Goal: Task Accomplishment & Management: Use online tool/utility

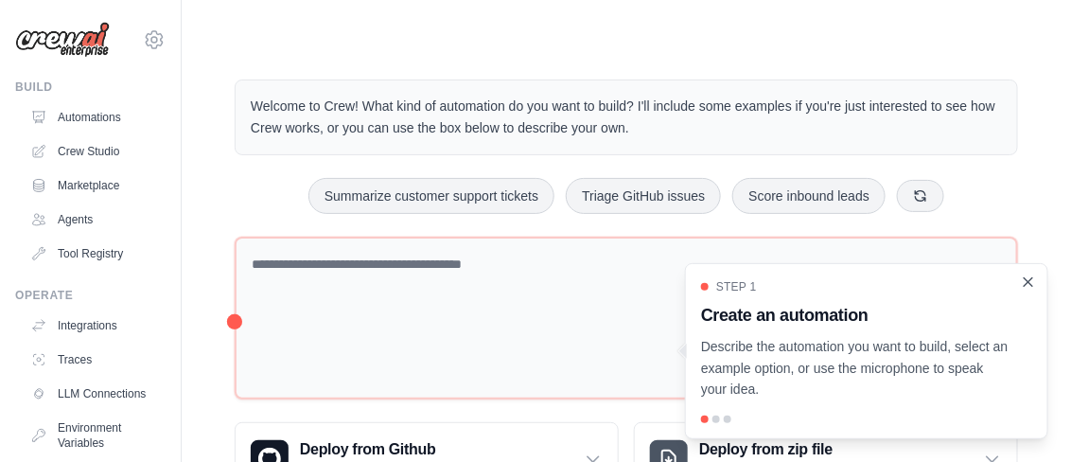
click at [1027, 289] on icon "Close walkthrough" at bounding box center [1028, 281] width 17 height 17
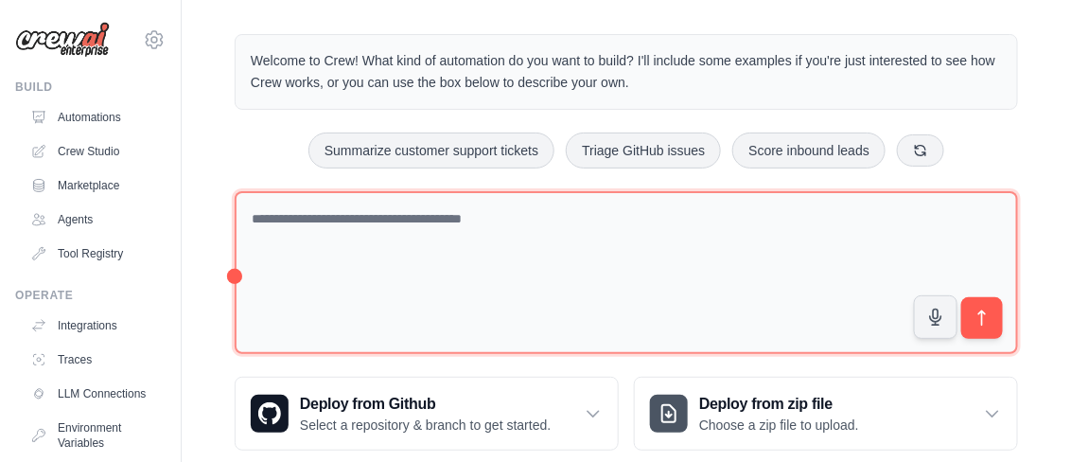
scroll to position [47, 0]
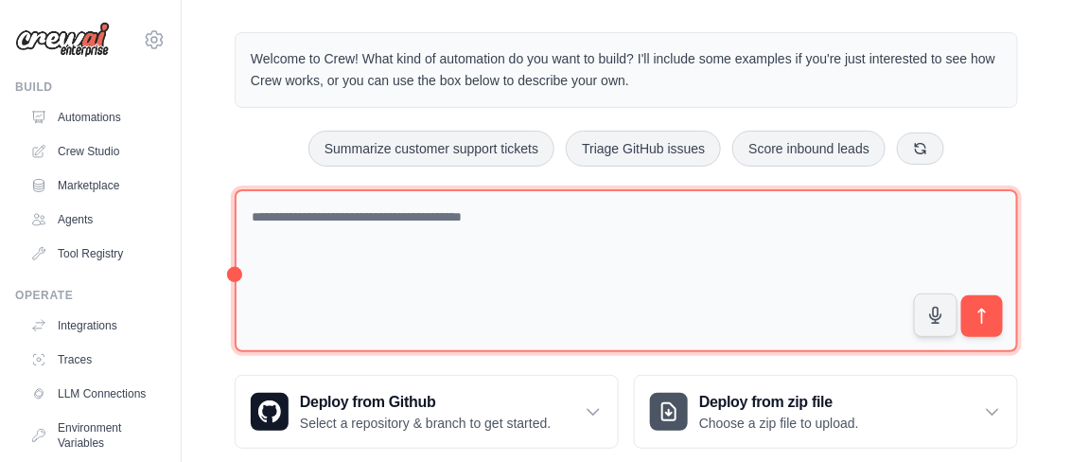
click at [235, 273] on textarea at bounding box center [627, 271] width 784 height 164
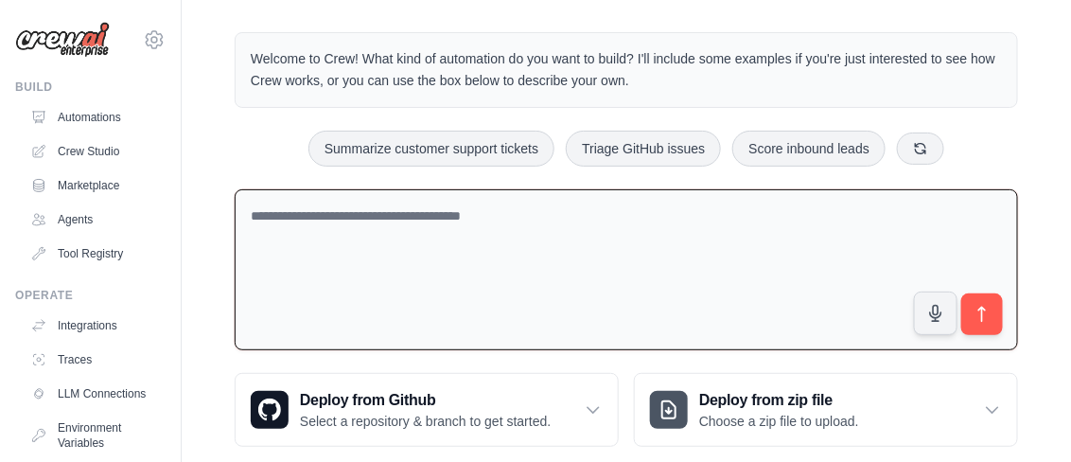
click at [235, 273] on textarea at bounding box center [627, 270] width 784 height 162
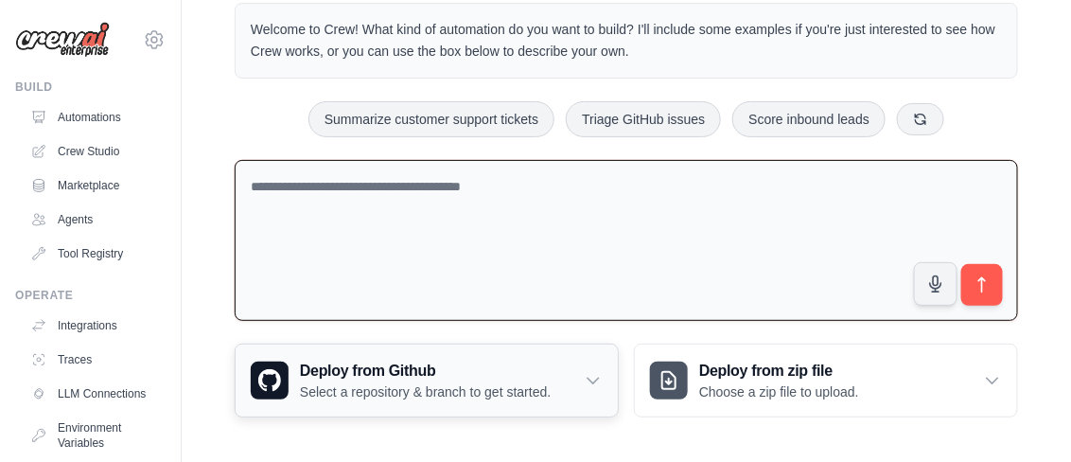
click at [540, 377] on h3 "Deploy from Github" at bounding box center [425, 371] width 251 height 23
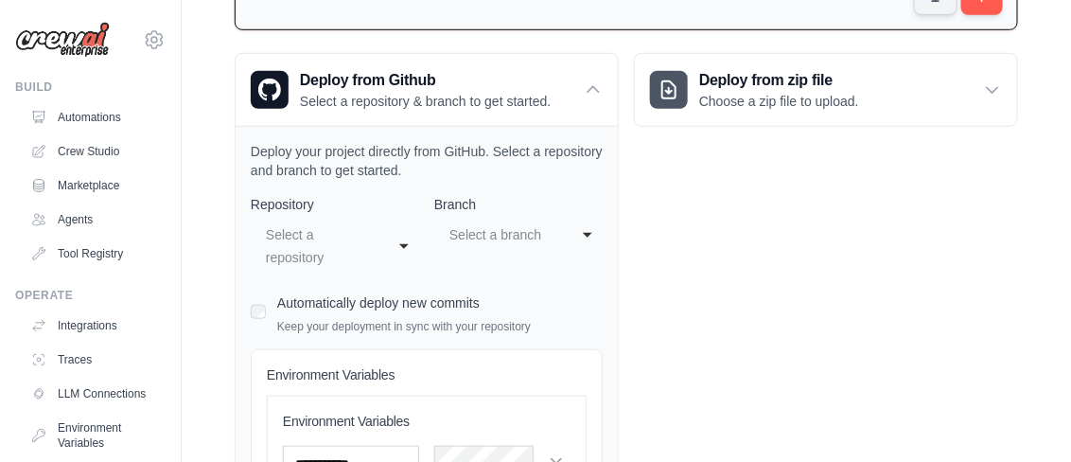
scroll to position [368, 0]
click at [342, 228] on div "Select a repository" at bounding box center [316, 244] width 100 height 45
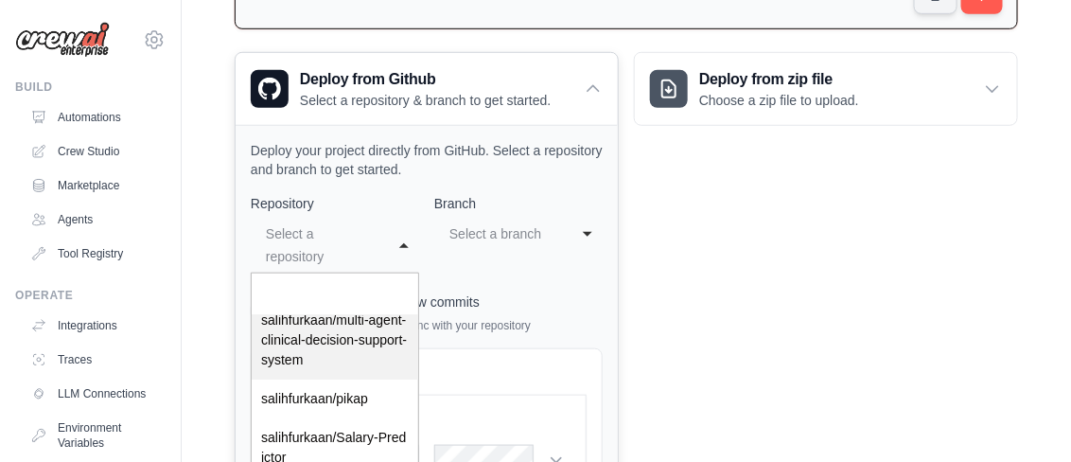
scroll to position [395, 0]
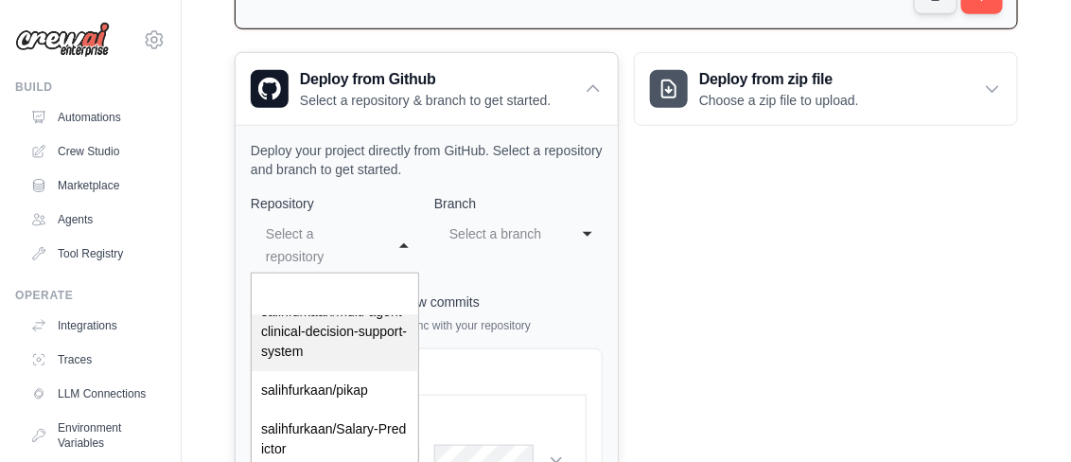
select select "**********"
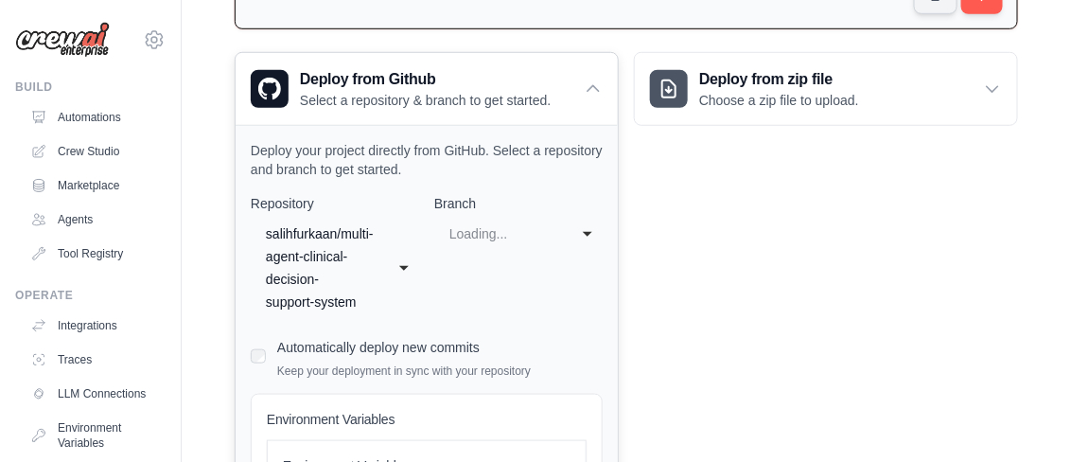
scroll to position [0, 0]
select select "******"
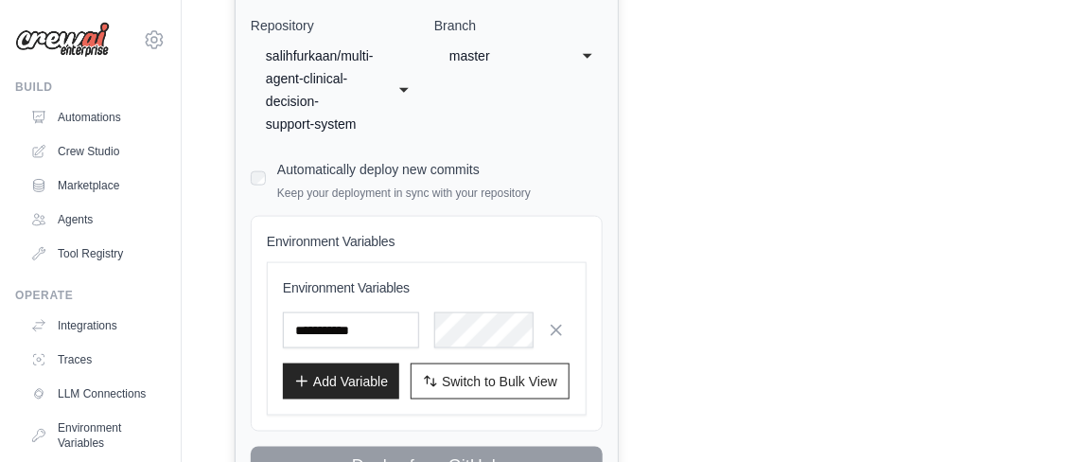
scroll to position [535, 0]
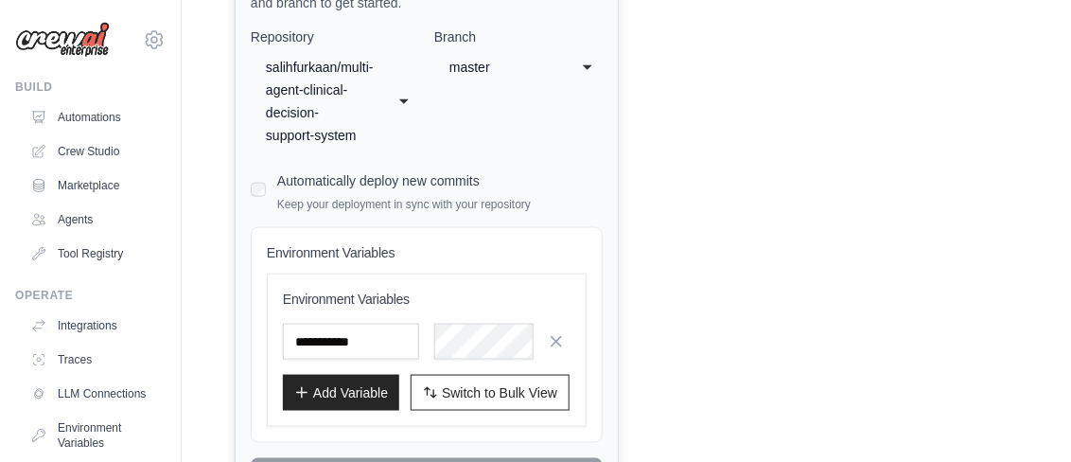
click at [347, 161] on div "**********" at bounding box center [427, 262] width 352 height 471
click at [347, 184] on label "Automatically deploy new commits" at bounding box center [378, 180] width 203 height 15
click at [362, 119] on div "salihfurkaan/multi-agent-clinical-decision-support-system" at bounding box center [316, 101] width 100 height 91
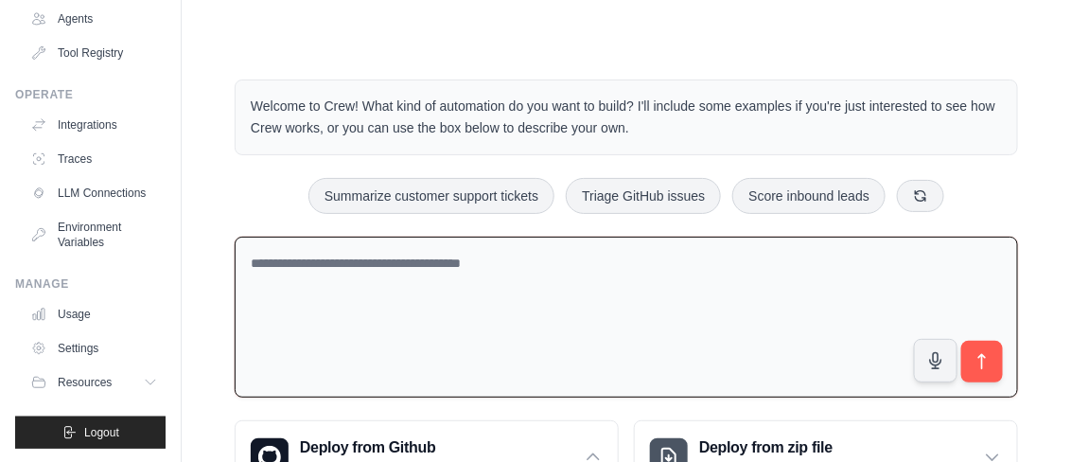
scroll to position [0, 0]
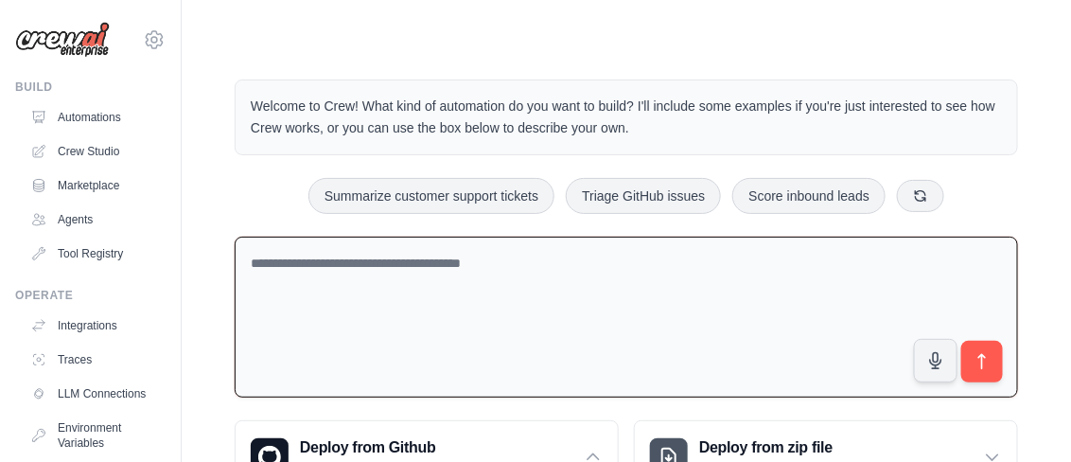
click at [103, 50] on img at bounding box center [62, 40] width 95 height 36
click at [74, 31] on img at bounding box center [62, 40] width 95 height 36
click at [143, 29] on icon at bounding box center [154, 39] width 23 height 23
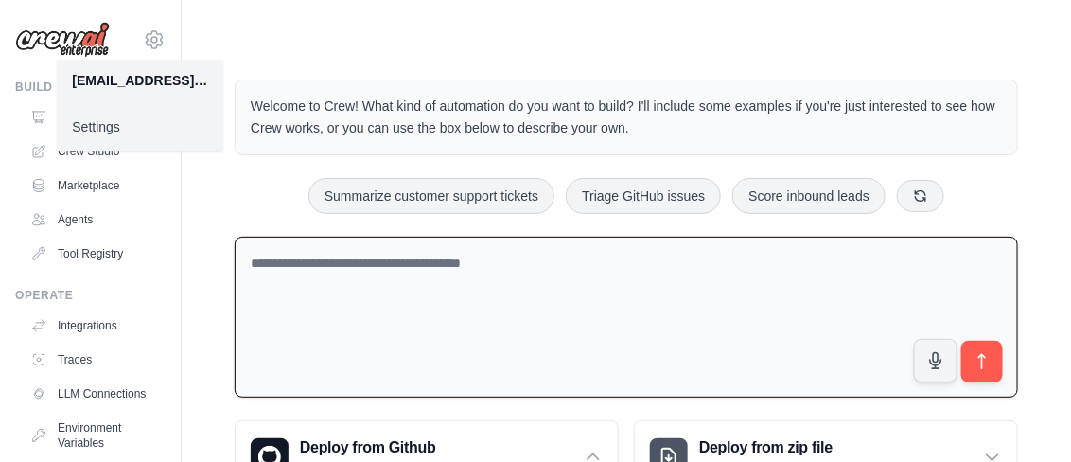
drag, startPoint x: 137, startPoint y: 35, endPoint x: 132, endPoint y: 61, distance: 26.0
click at [143, 36] on icon at bounding box center [154, 39] width 23 height 23
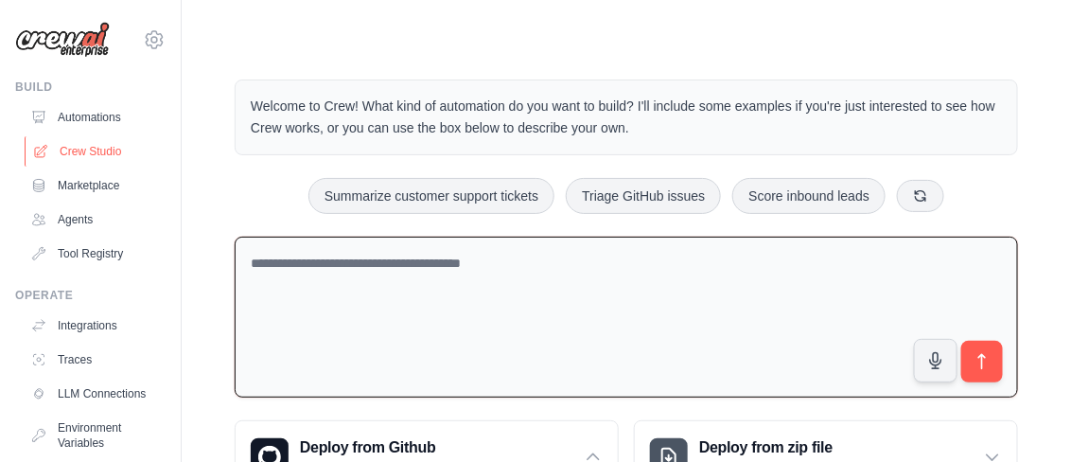
click at [103, 165] on link "Crew Studio" at bounding box center [96, 151] width 143 height 30
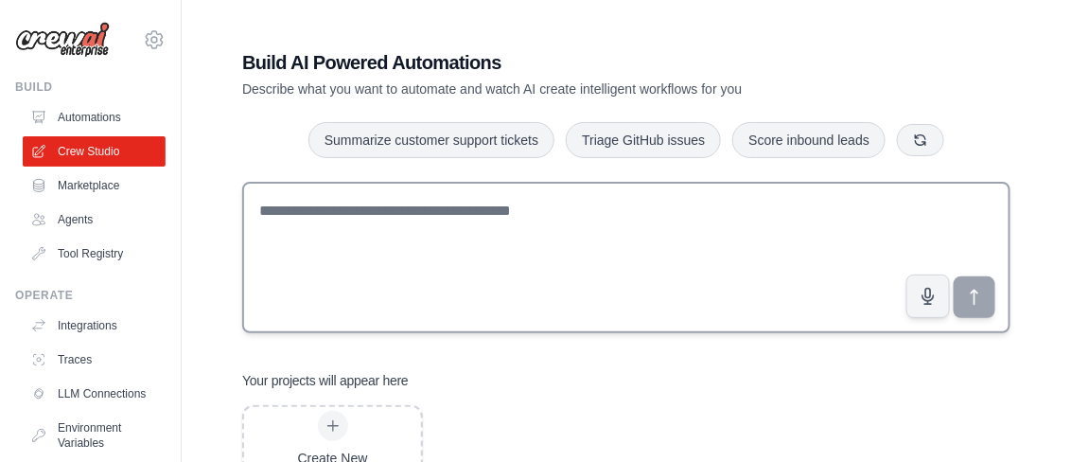
scroll to position [74, 0]
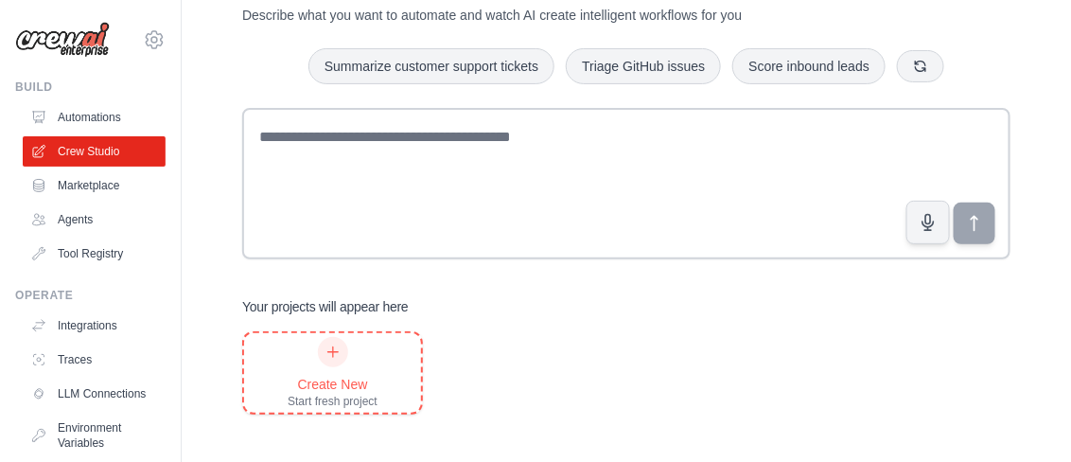
click at [366, 361] on div "Create New Start fresh project" at bounding box center [333, 373] width 90 height 72
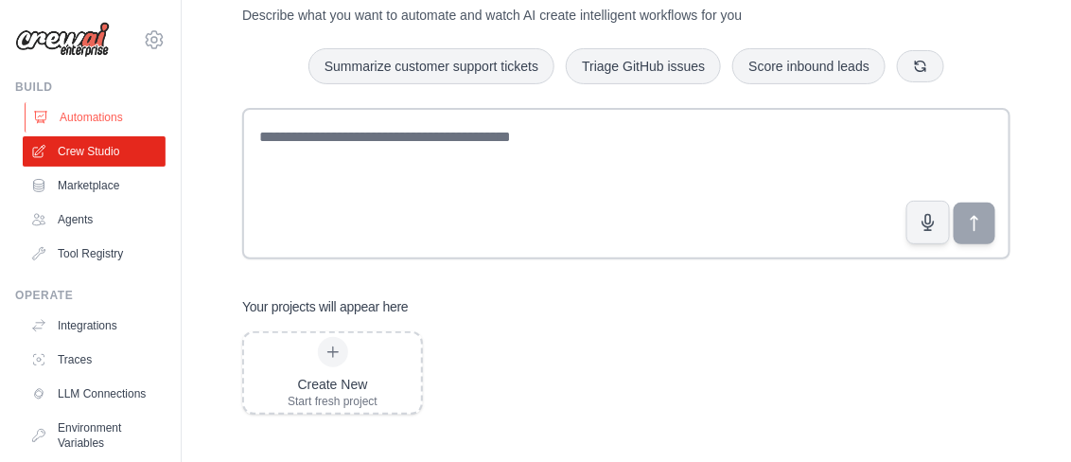
click at [88, 110] on link "Automations" at bounding box center [96, 117] width 143 height 30
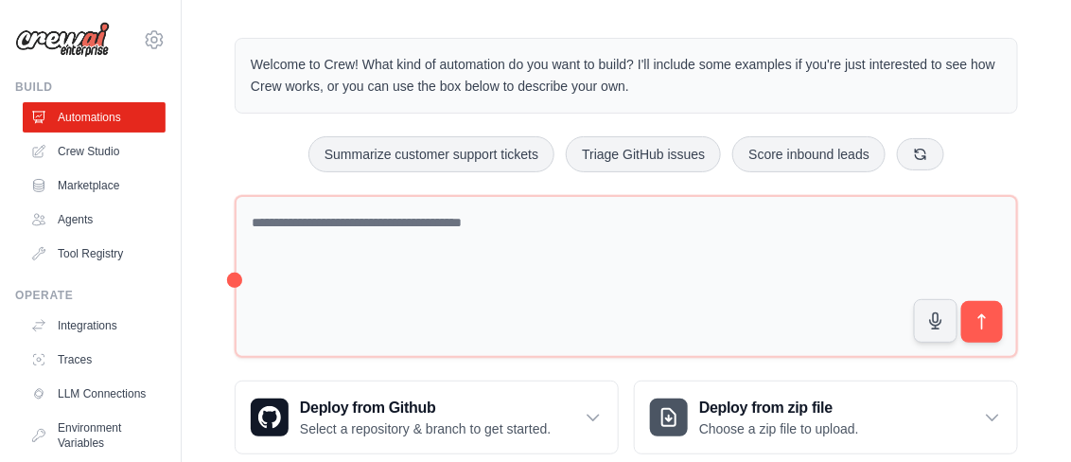
scroll to position [79, 0]
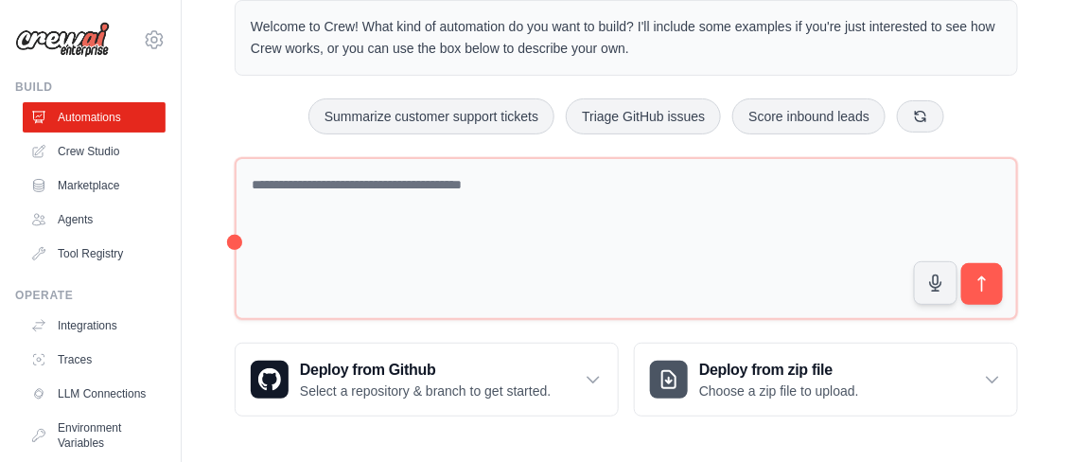
click at [819, 393] on p "Describe the automation you want to build, select an example option, or use the…" at bounding box center [856, 377] width 293 height 62
click at [986, 379] on p "Describe the automation you want to build, select an example option, or use the…" at bounding box center [856, 377] width 293 height 62
click at [1029, 390] on div "Welcome to Crew! What kind of automation do you want to build? I'll include som…" at bounding box center [627, 208] width 890 height 477
click at [743, 360] on p "Describe the automation you want to build, select an example option, or use the…" at bounding box center [856, 377] width 293 height 62
click at [742, 379] on p "Describe the automation you want to build, select an example option, or use the…" at bounding box center [856, 377] width 293 height 62
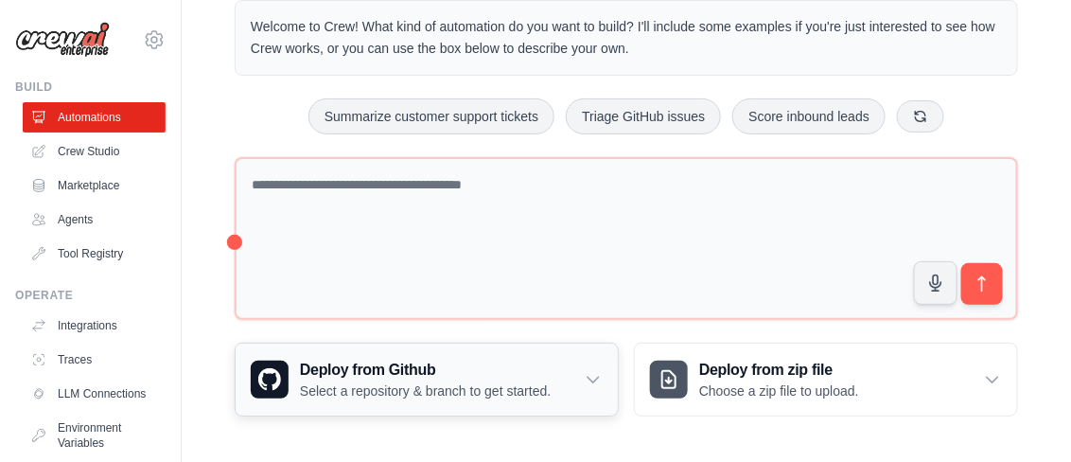
click at [606, 372] on div "Deploy from Github Select a repository & branch to get started." at bounding box center [427, 380] width 382 height 72
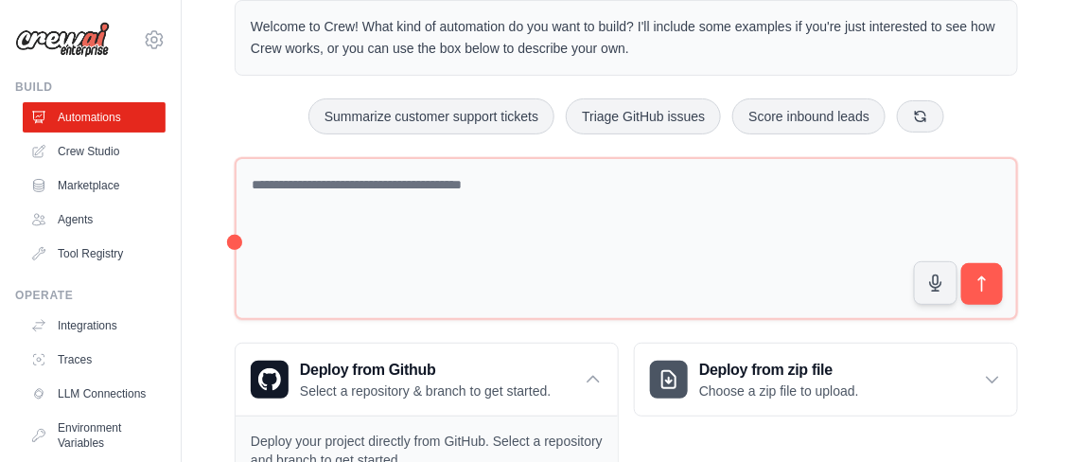
click at [988, 381] on p "Describe the automation you want to build, select an example option, or use the…" at bounding box center [856, 377] width 293 height 62
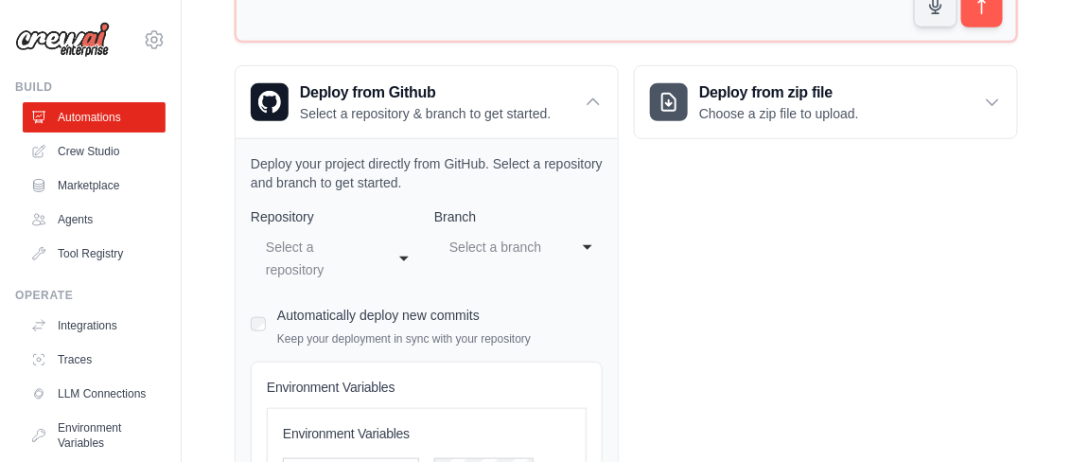
scroll to position [308, 0]
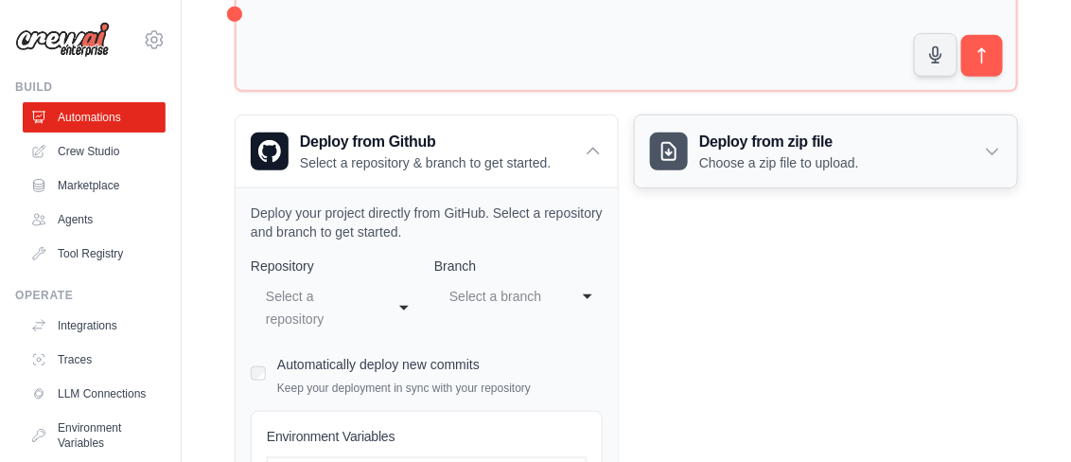
click at [993, 142] on icon at bounding box center [992, 151] width 19 height 19
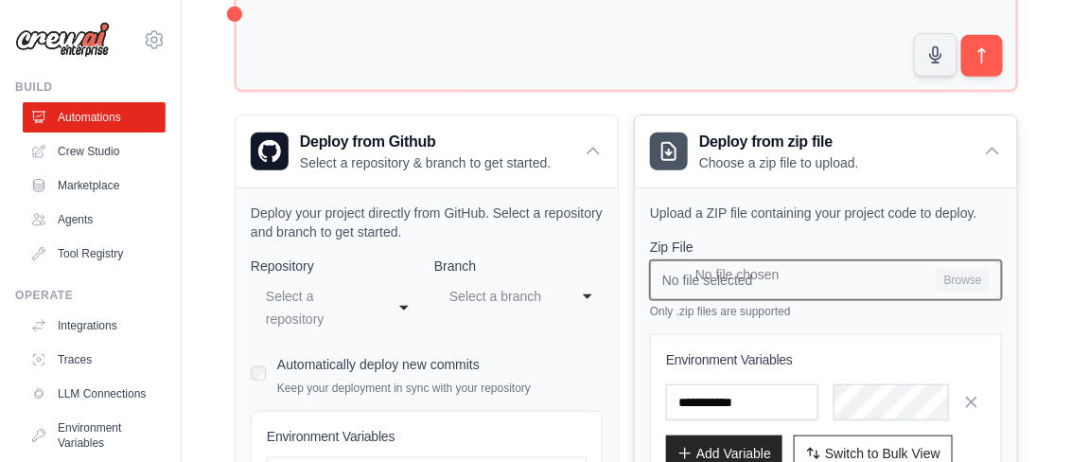
click at [953, 266] on input "No file selected Browse" at bounding box center [826, 280] width 352 height 40
type input "**********"
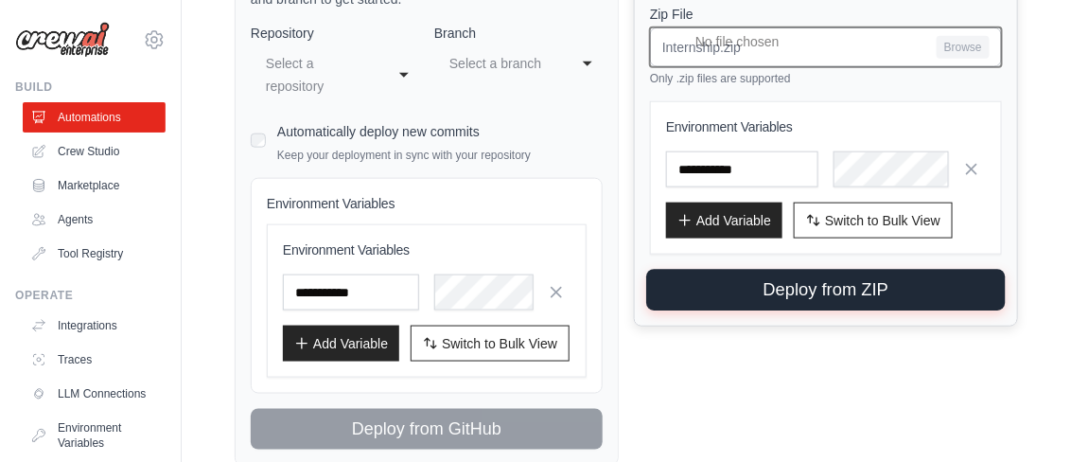
scroll to position [409, 0]
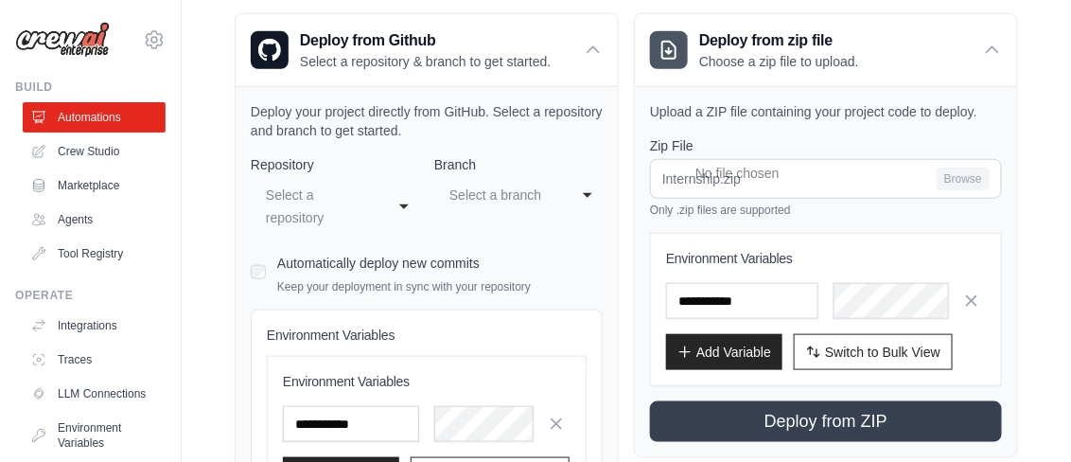
click at [760, 286] on div "Step 1 Create an automation Describe the automation you want to build, select a…" at bounding box center [867, 360] width 345 height 168
click at [765, 299] on div "Step 1" at bounding box center [856, 299] width 293 height 14
click at [722, 350] on p "Describe the automation you want to build, select an example option, or use the…" at bounding box center [856, 377] width 293 height 62
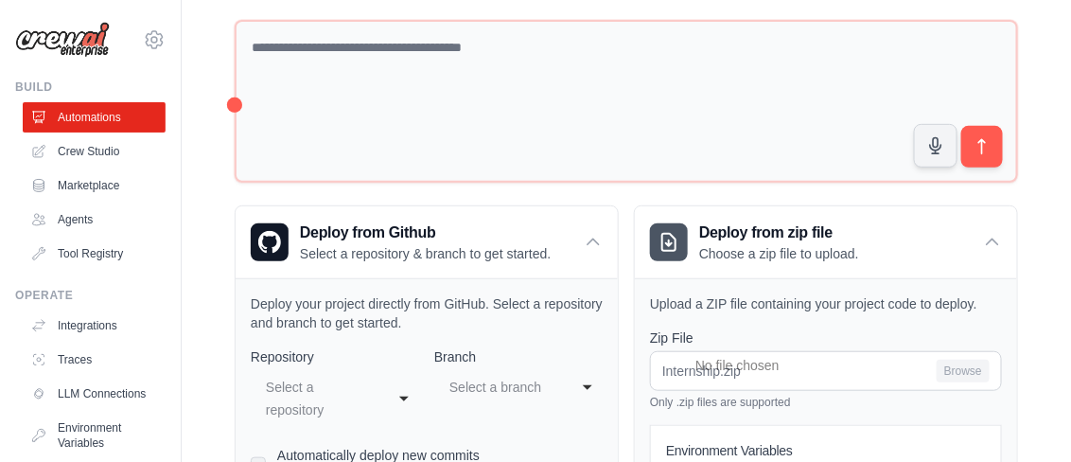
scroll to position [432, 0]
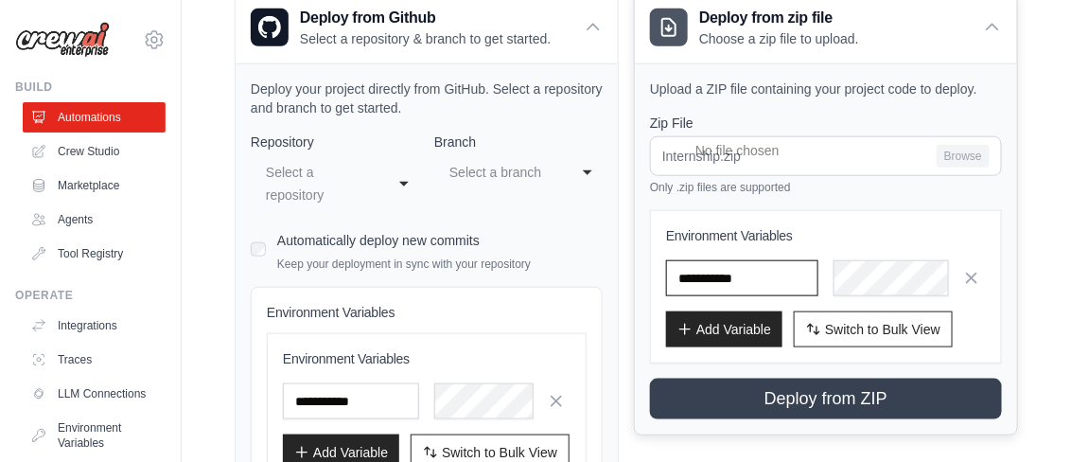
click at [419, 383] on input "text" at bounding box center [351, 401] width 136 height 36
type input "********"
click at [868, 279] on div "Step 1 Create an automation Describe the automation you want to build, select a…" at bounding box center [867, 360] width 345 height 168
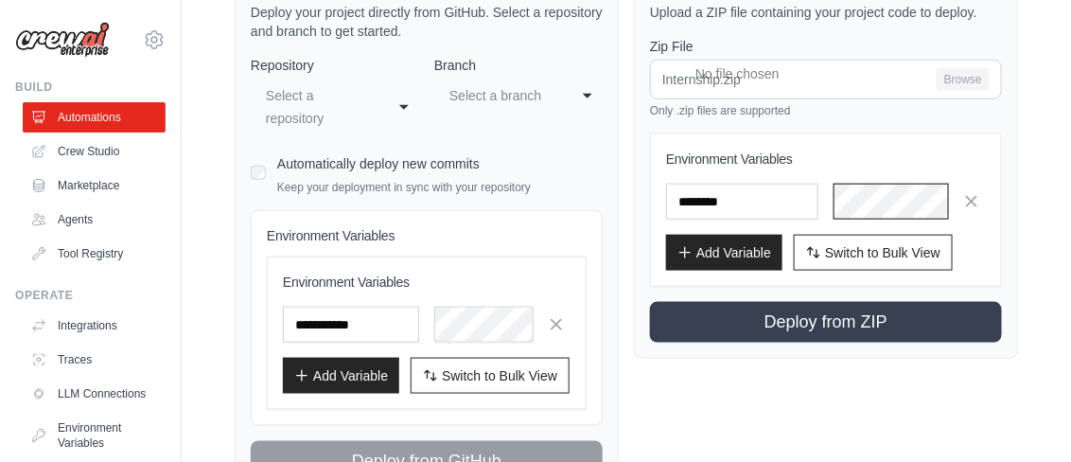
scroll to position [586, 0]
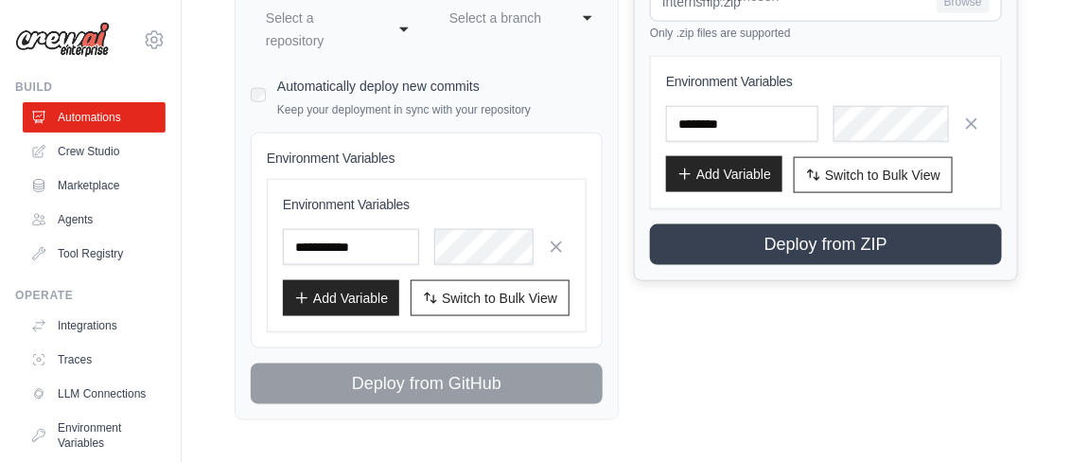
click at [727, 175] on button "Add Variable" at bounding box center [724, 174] width 116 height 36
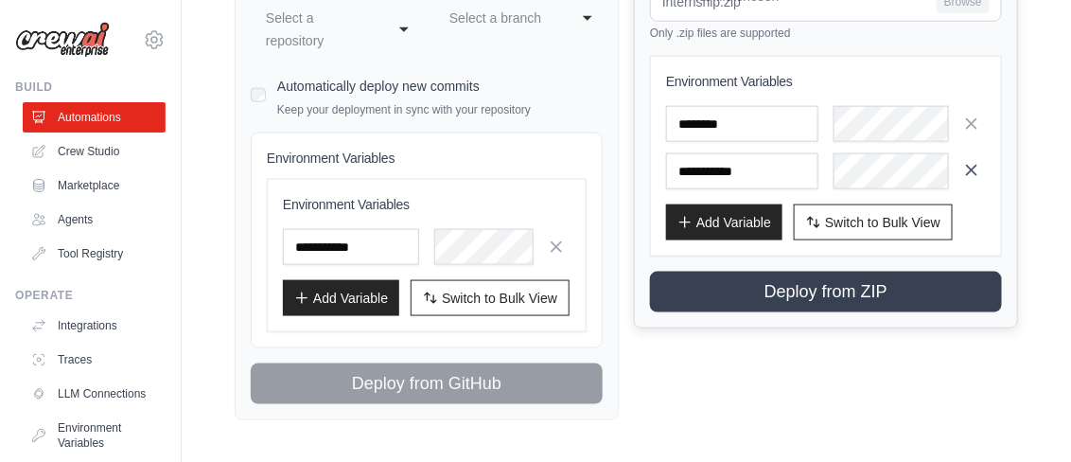
click at [967, 167] on icon "button" at bounding box center [971, 170] width 19 height 19
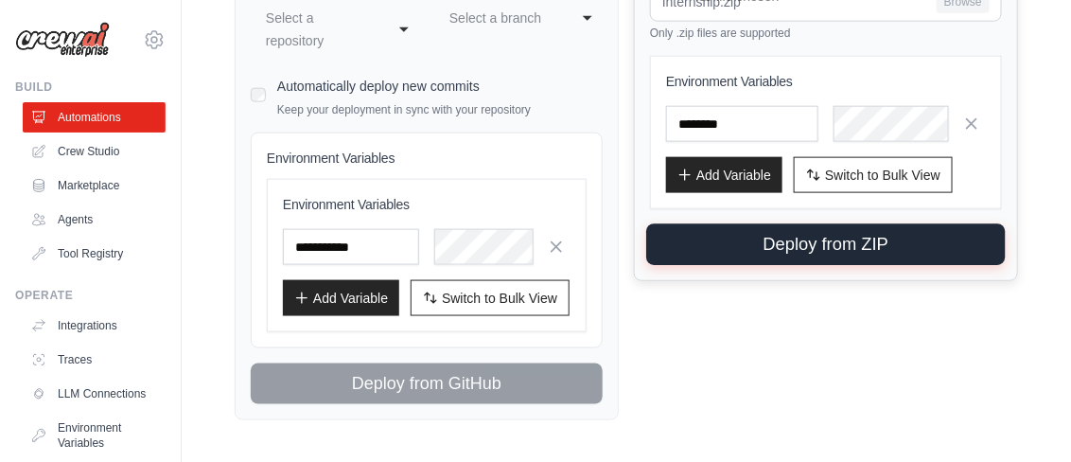
click at [834, 233] on button "Deploy from ZIP" at bounding box center [825, 245] width 359 height 42
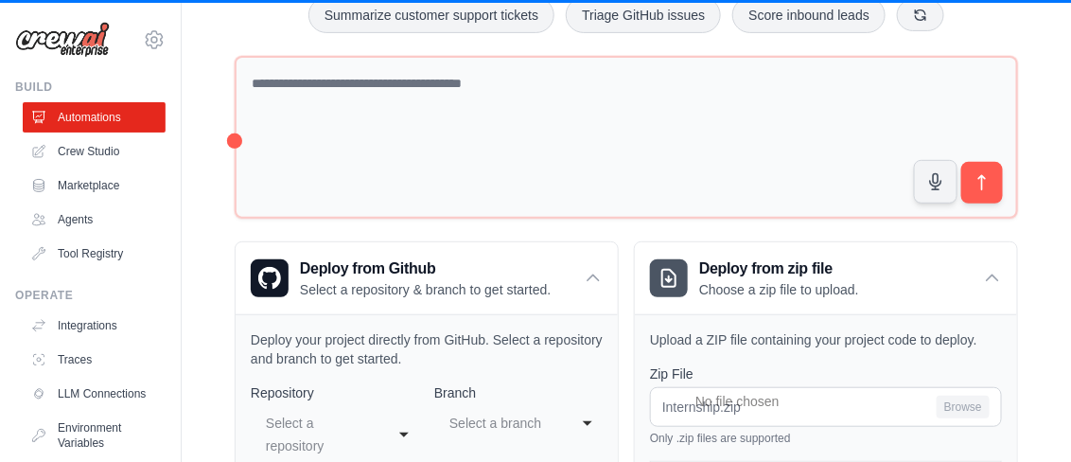
scroll to position [0, 0]
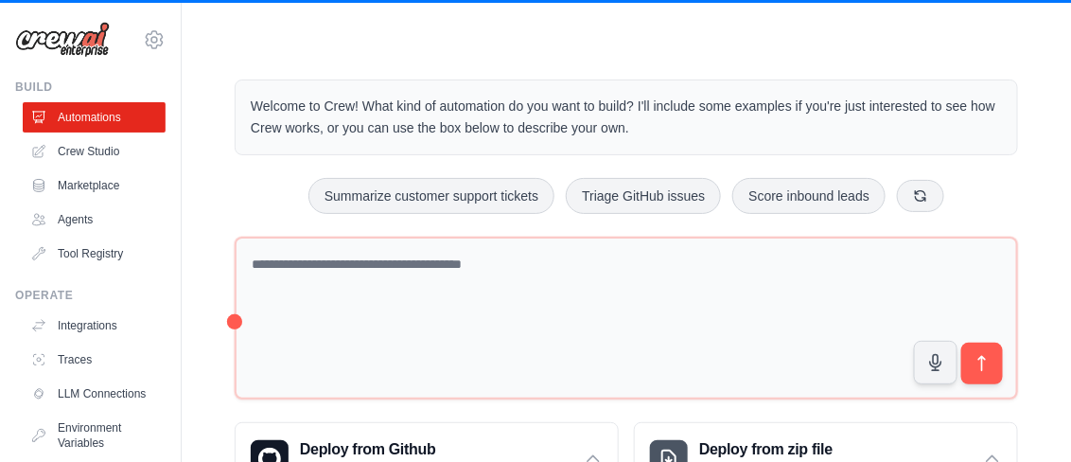
drag, startPoint x: 796, startPoint y: 277, endPoint x: 856, endPoint y: 311, distance: 69.5
click at [856, 311] on div "Step 1 Create an automation Describe the automation you want to build, select a…" at bounding box center [867, 360] width 345 height 168
click at [776, 96] on p "Welcome to Crew! What kind of automation do you want to build? I'll include som…" at bounding box center [626, 118] width 751 height 44
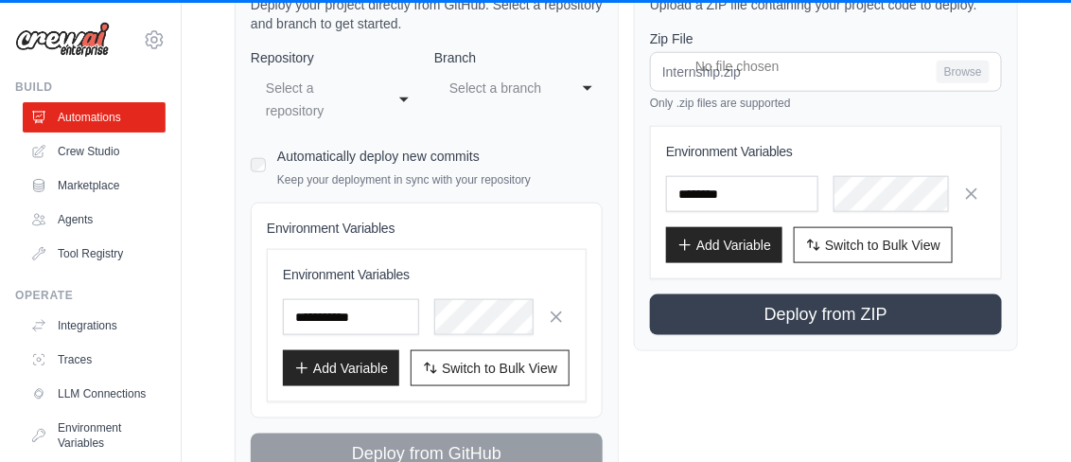
scroll to position [519, 0]
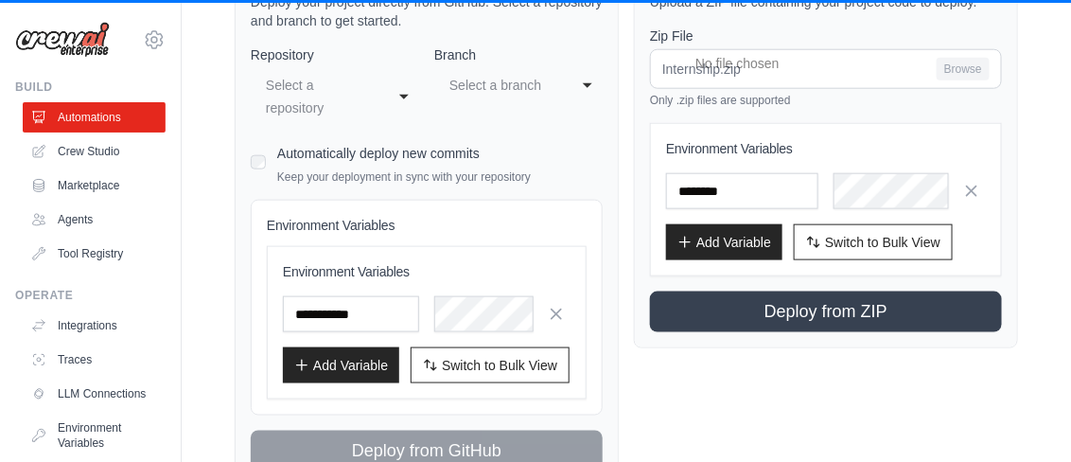
click at [804, 309] on div "Step 1 Create an automation Describe the automation you want to build, select a…" at bounding box center [867, 349] width 315 height 115
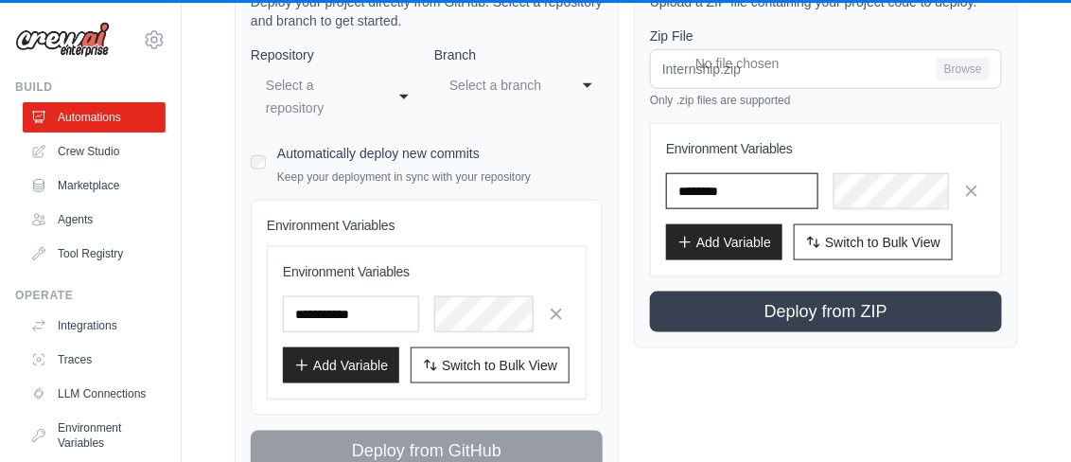
click at [419, 296] on input "********" at bounding box center [351, 314] width 136 height 36
click at [777, 321] on h3 "Create an automation" at bounding box center [856, 326] width 293 height 26
click at [777, 314] on h3 "Create an automation" at bounding box center [856, 326] width 293 height 26
drag, startPoint x: 777, startPoint y: 314, endPoint x: 769, endPoint y: 378, distance: 63.9
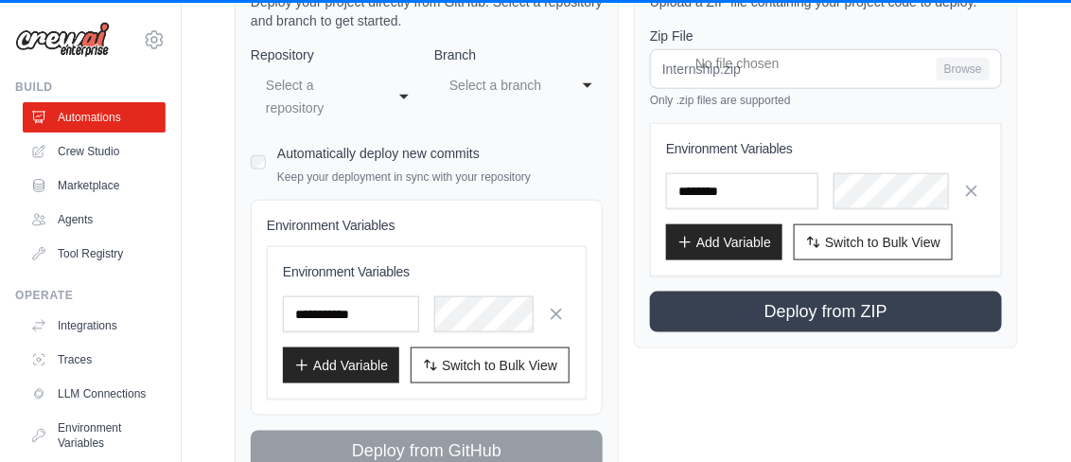
click at [776, 316] on h3 "Create an automation" at bounding box center [856, 326] width 293 height 26
drag, startPoint x: 769, startPoint y: 378, endPoint x: 738, endPoint y: 255, distance: 126.9
click at [768, 379] on p "Describe the automation you want to build, select an example option, or use the…" at bounding box center [856, 377] width 293 height 62
click at [733, 231] on button "Add Variable" at bounding box center [724, 241] width 116 height 36
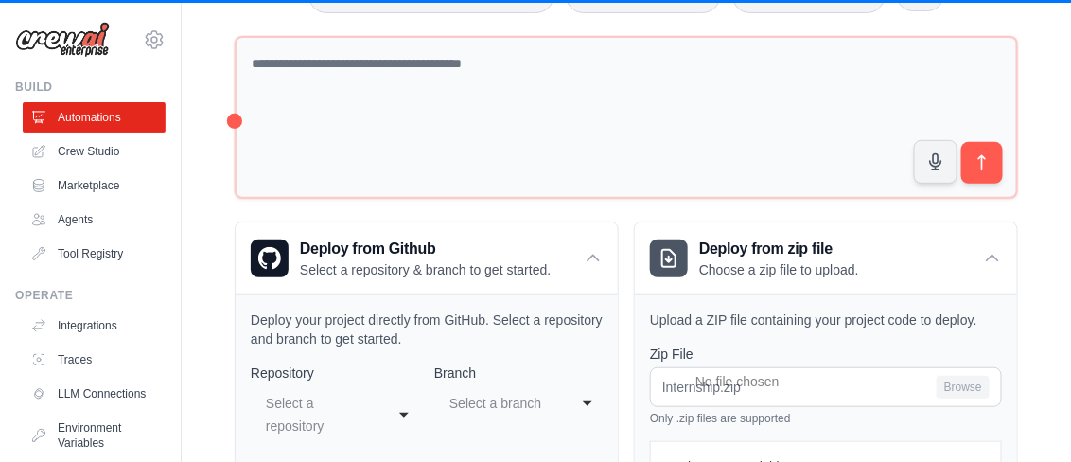
scroll to position [0, 0]
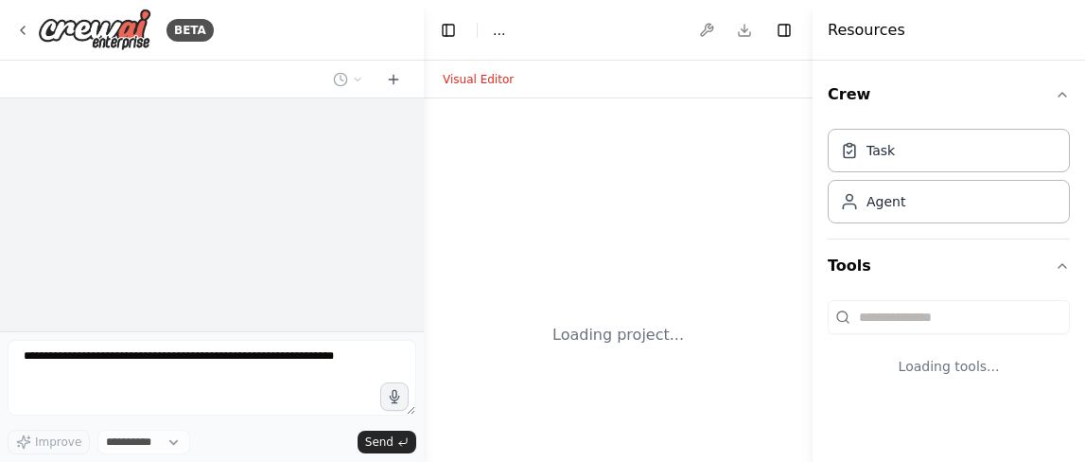
select select "****"
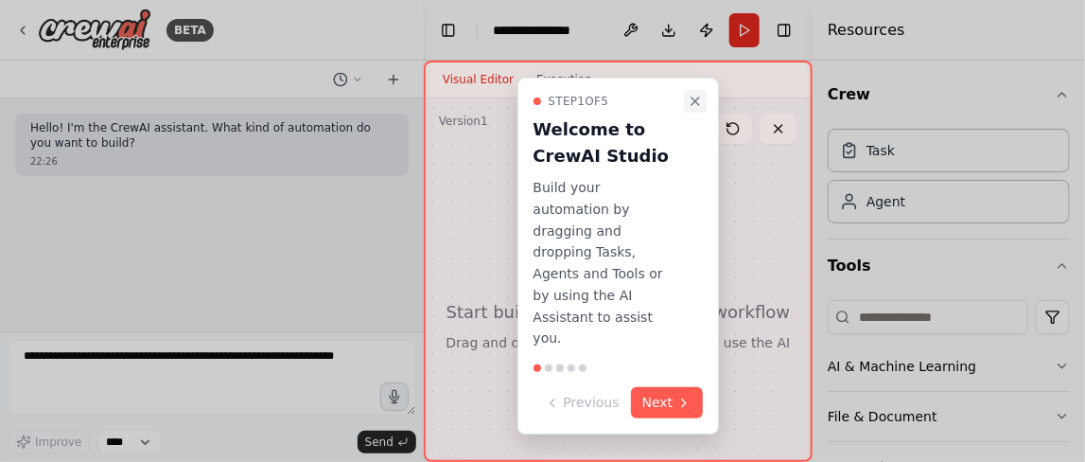
click at [689, 96] on icon "Close walkthrough" at bounding box center [695, 101] width 15 height 15
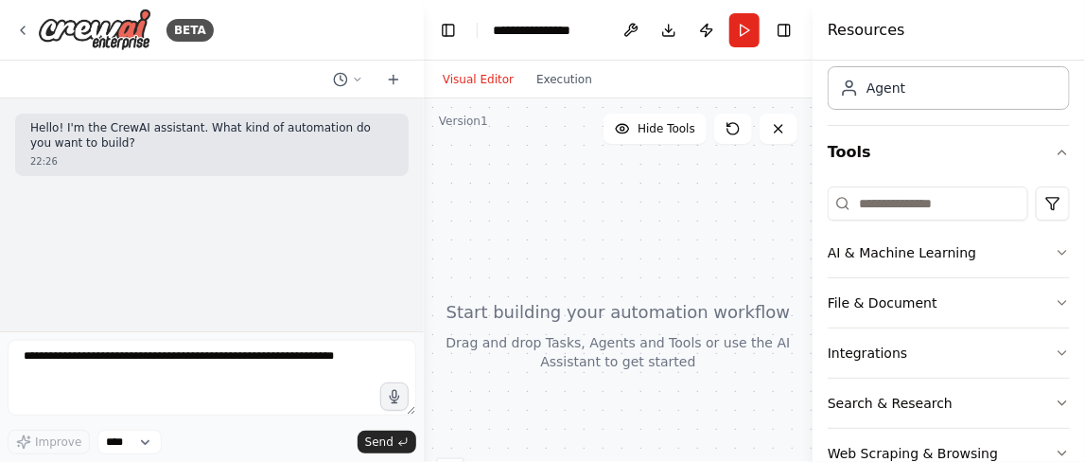
scroll to position [156, 0]
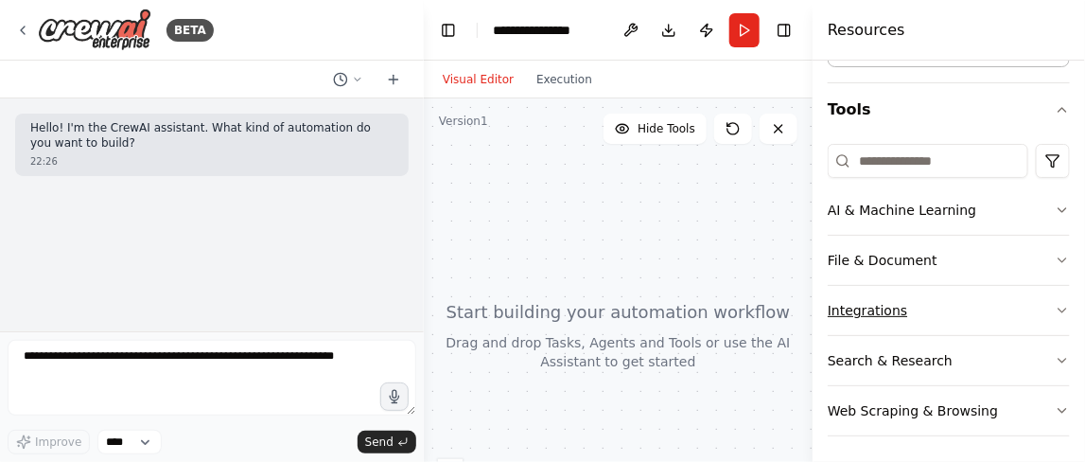
click at [936, 291] on button "Integrations" at bounding box center [949, 310] width 242 height 49
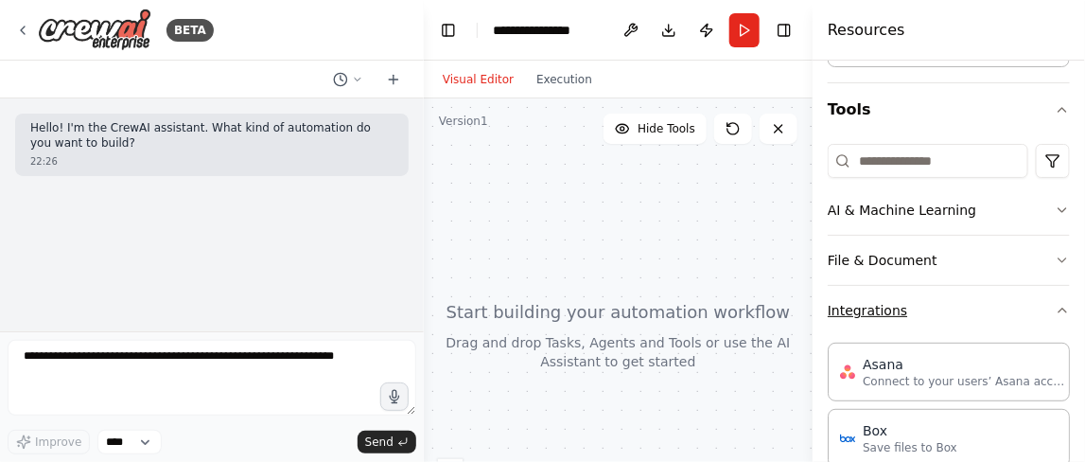
click at [936, 291] on button "Integrations" at bounding box center [949, 310] width 242 height 49
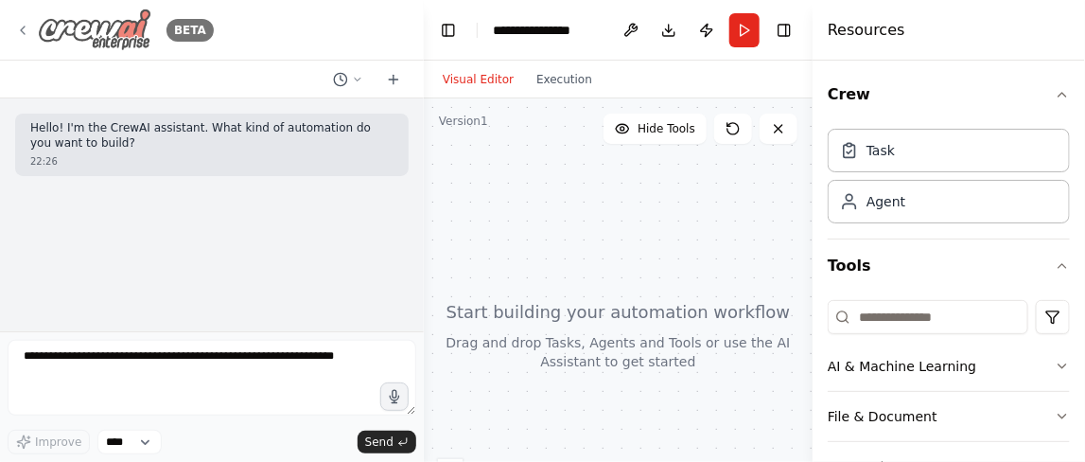
click at [104, 28] on img at bounding box center [95, 30] width 114 height 43
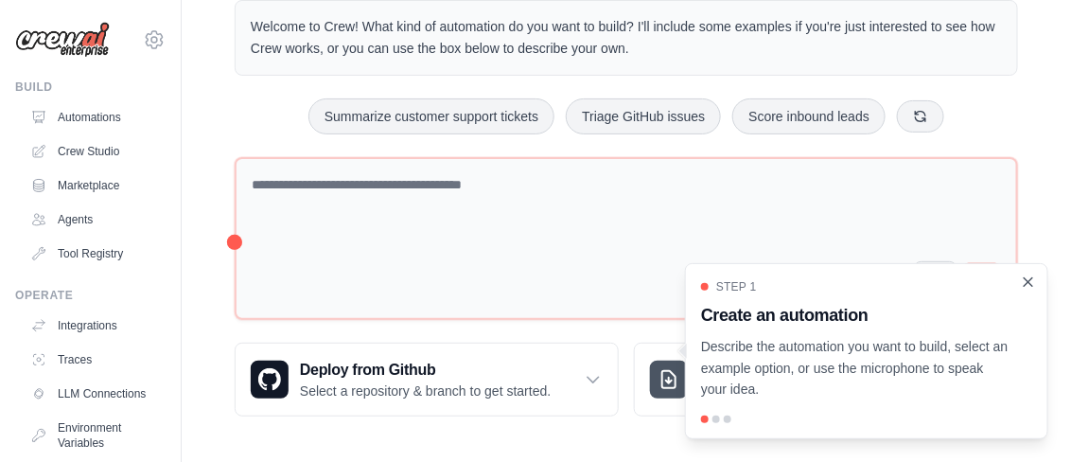
click at [1023, 280] on icon "Close walkthrough" at bounding box center [1028, 281] width 17 height 17
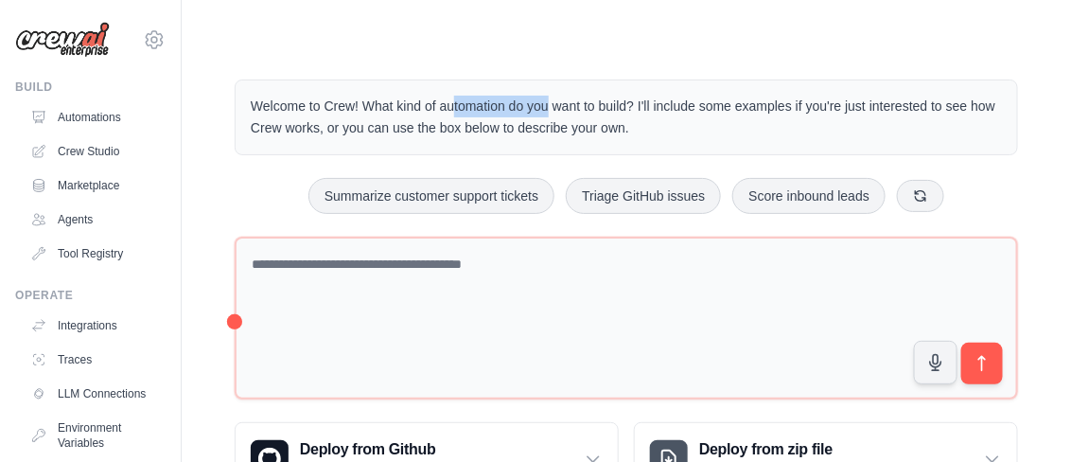
drag, startPoint x: 446, startPoint y: 94, endPoint x: 584, endPoint y: 79, distance: 138.9
click at [569, 82] on div "Welcome to Crew! What kind of automation do you want to build? I'll include som…" at bounding box center [627, 117] width 784 height 76
click at [584, 79] on div "Welcome to Crew! What kind of automation do you want to build? I'll include som…" at bounding box center [627, 117] width 784 height 76
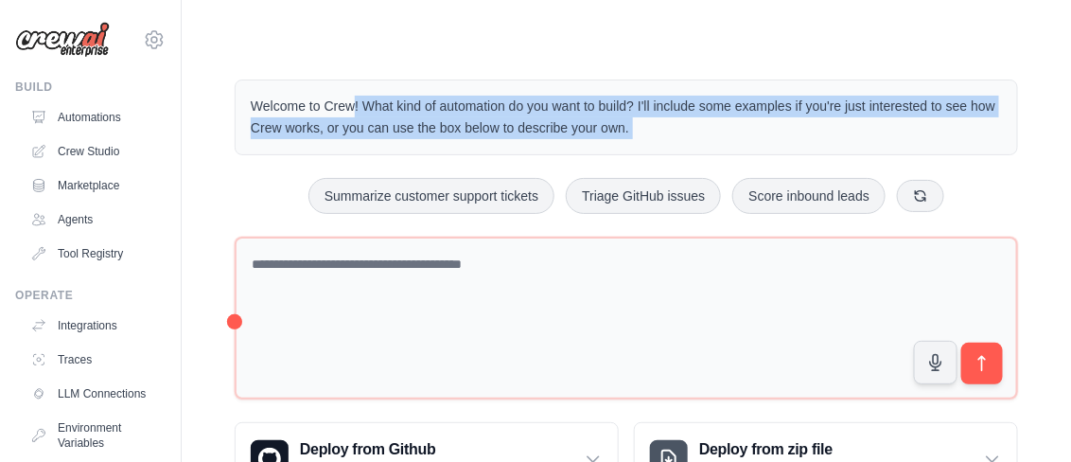
click at [583, 76] on div "Welcome to Crew! What kind of automation do you want to build? I'll include som…" at bounding box center [626, 287] width 829 height 477
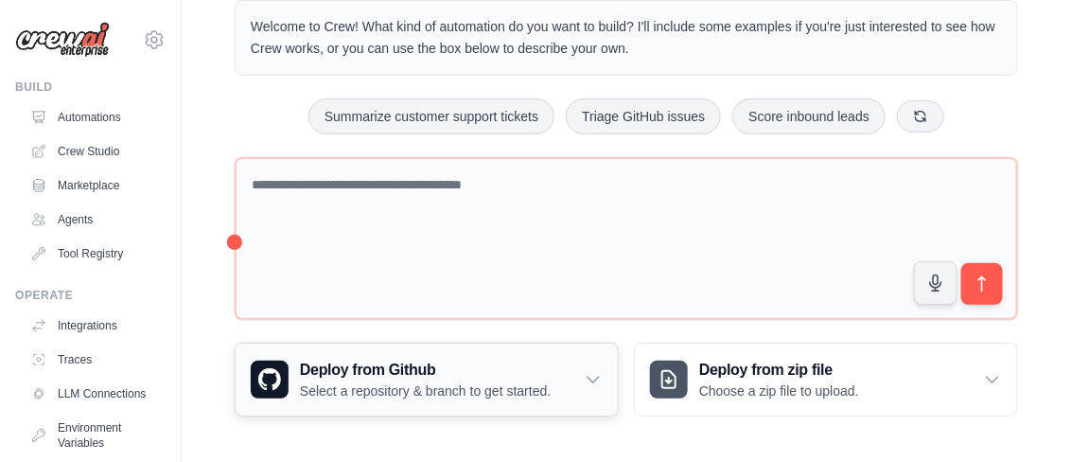
click at [539, 374] on h3 "Deploy from Github" at bounding box center [425, 370] width 251 height 23
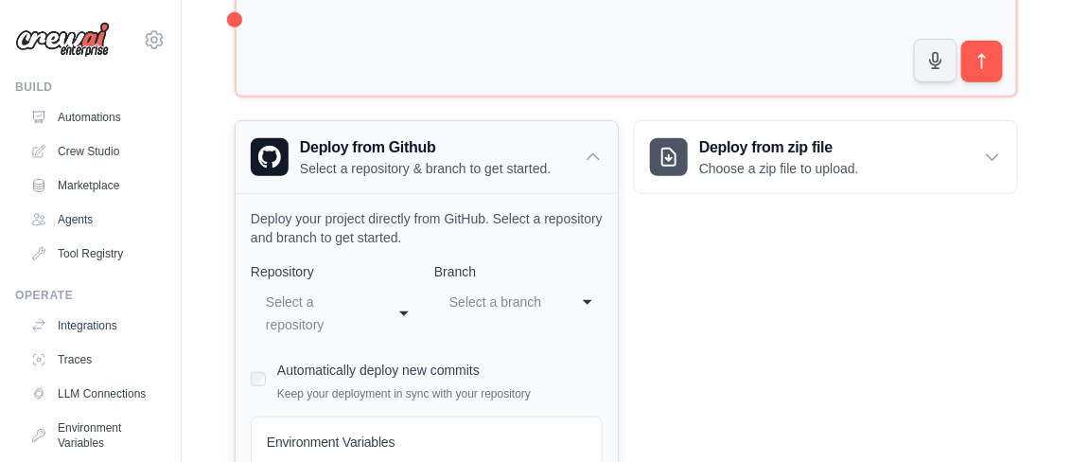
scroll to position [373, 0]
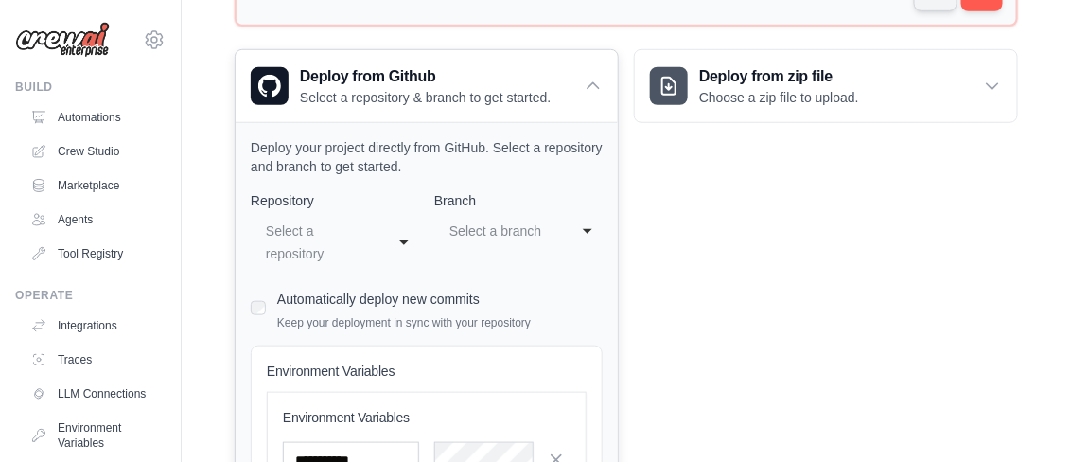
click at [358, 233] on div "Select a repository" at bounding box center [316, 242] width 100 height 45
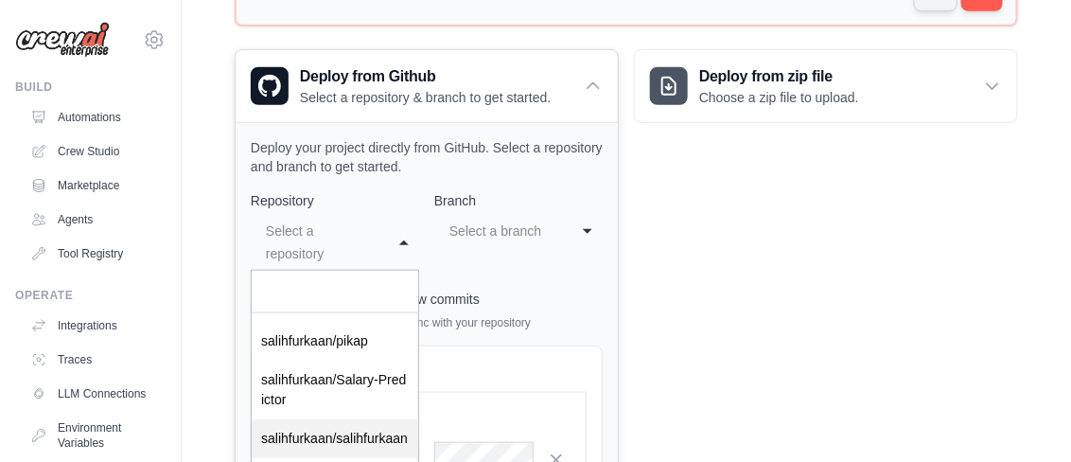
scroll to position [440, 0]
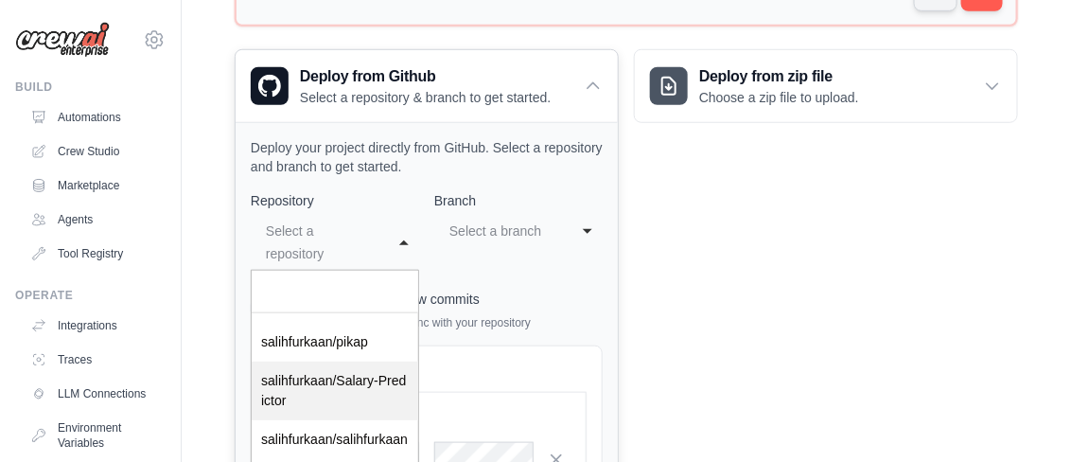
select select "*********"
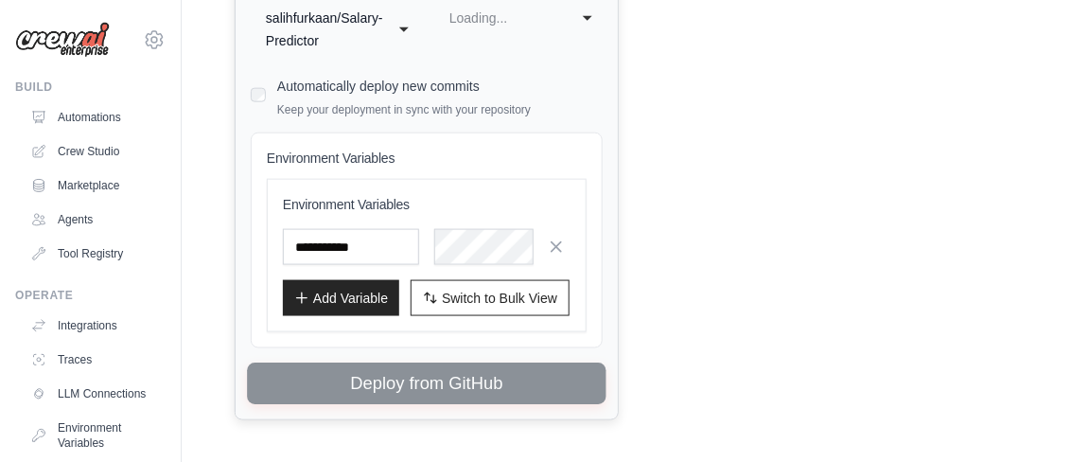
select select "****"
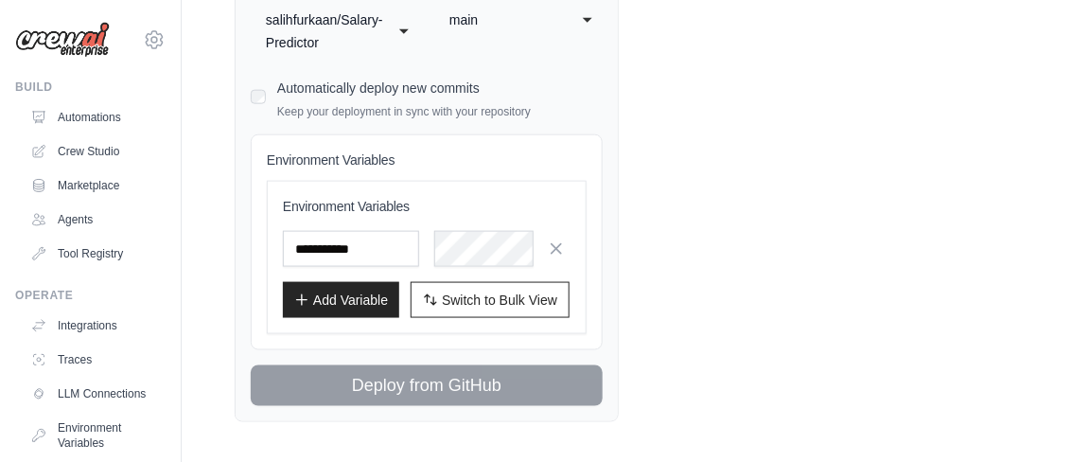
click at [338, 9] on div "salihfurkaan/Salary-Predictor" at bounding box center [316, 31] width 100 height 45
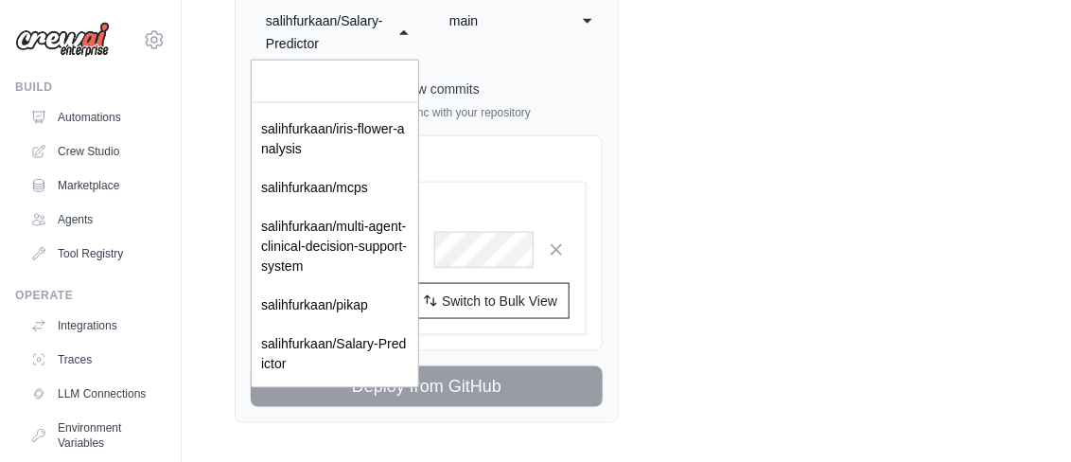
scroll to position [261, 0]
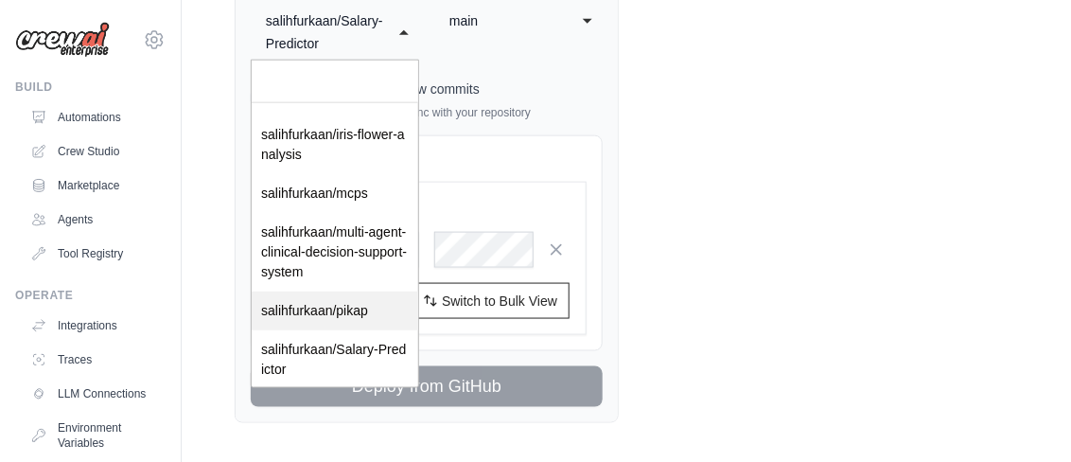
select select "*********"
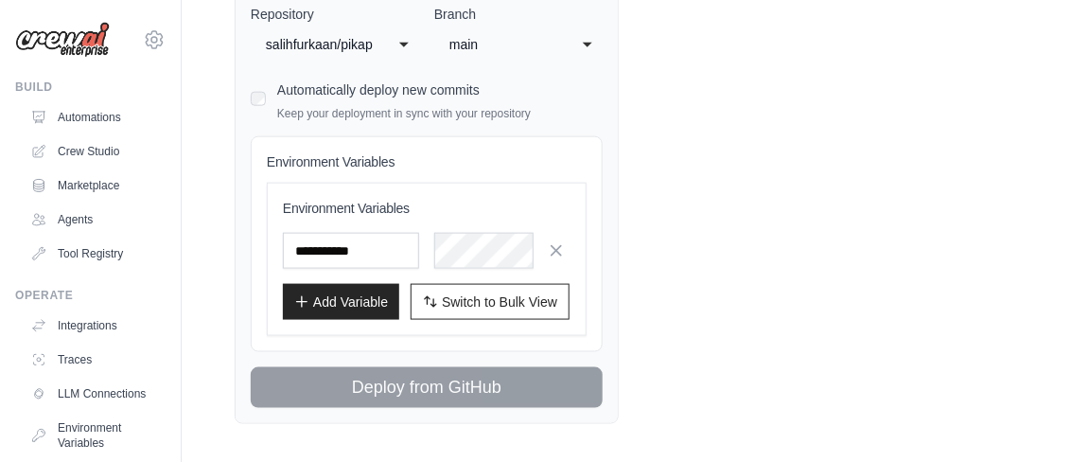
scroll to position [385, 0]
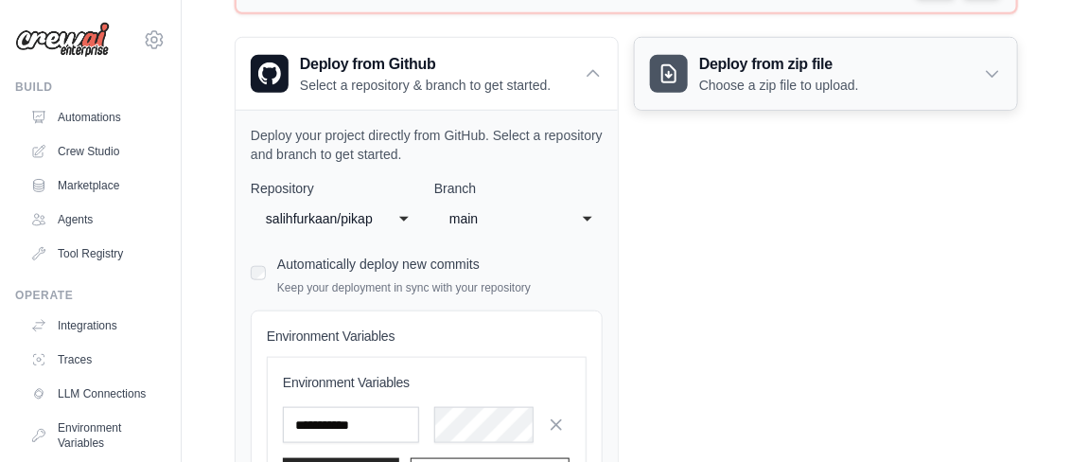
click at [848, 53] on h3 "Deploy from zip file" at bounding box center [779, 64] width 160 height 23
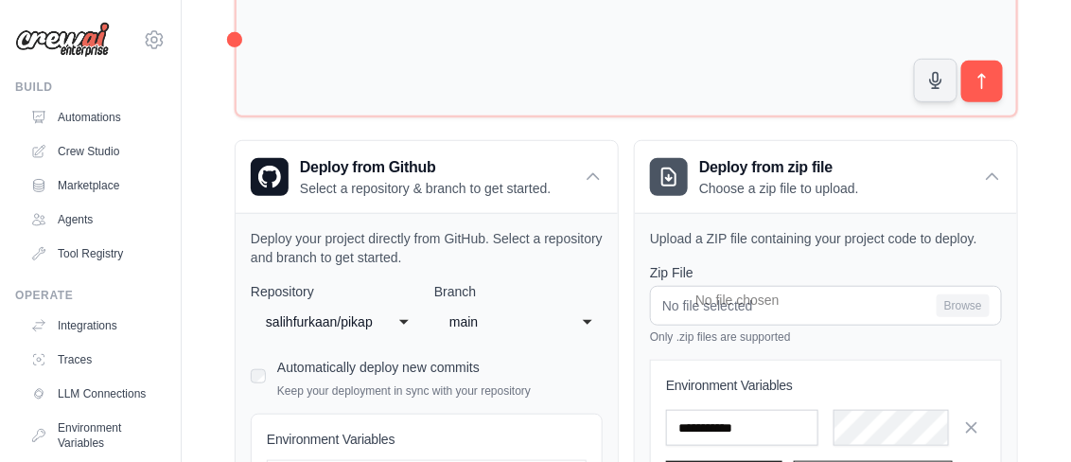
scroll to position [445, 0]
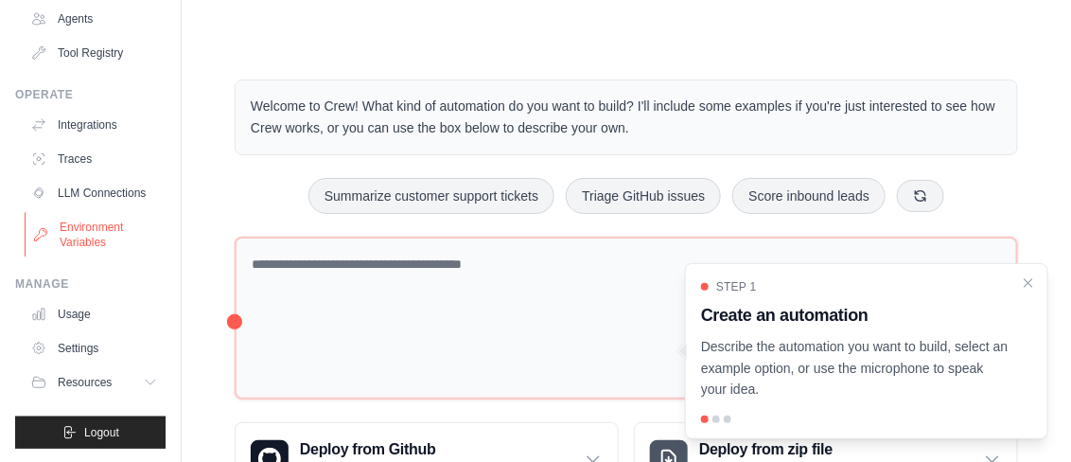
scroll to position [201, 0]
click at [102, 320] on link "Usage" at bounding box center [96, 314] width 143 height 30
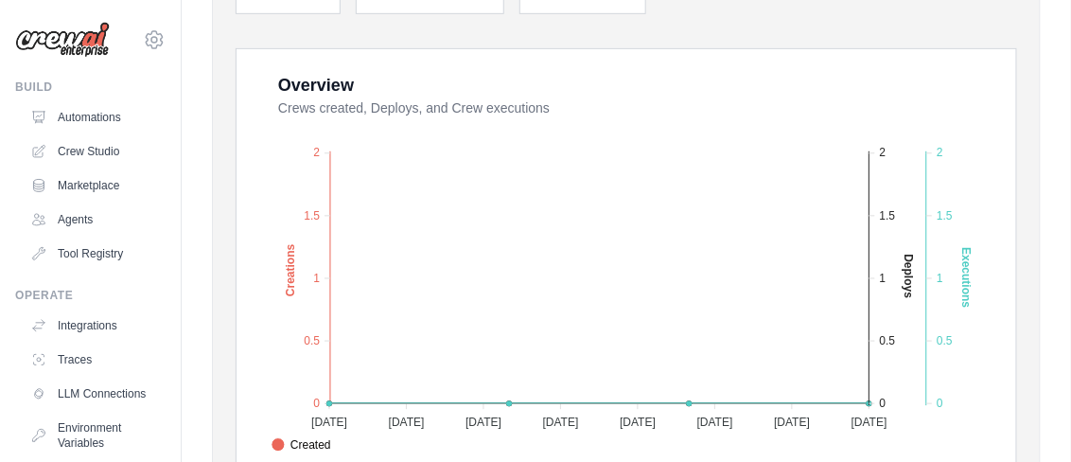
scroll to position [291, 0]
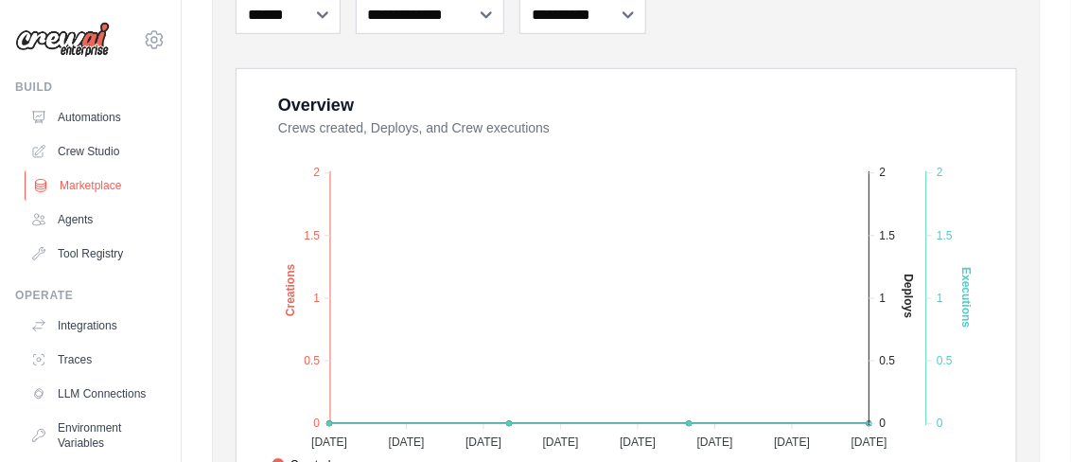
click at [106, 188] on link "Marketplace" at bounding box center [96, 185] width 143 height 30
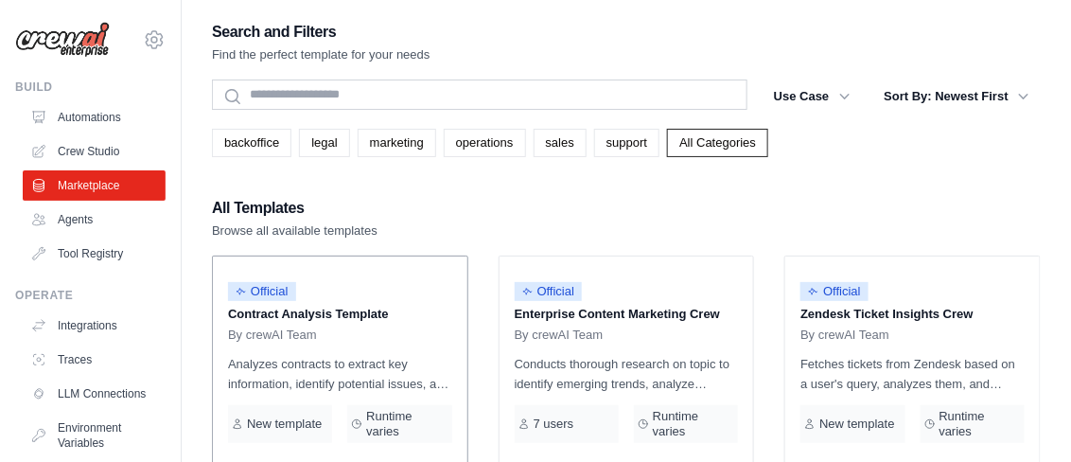
drag, startPoint x: 309, startPoint y: 312, endPoint x: 379, endPoint y: 313, distance: 70.0
click at [379, 313] on p "Contract Analysis Template" at bounding box center [340, 314] width 224 height 19
click at [91, 132] on ul "Automations Crew Studio Marketplace Agents Tool Registry" at bounding box center [94, 185] width 143 height 167
click at [94, 145] on link "Crew Studio" at bounding box center [96, 151] width 143 height 30
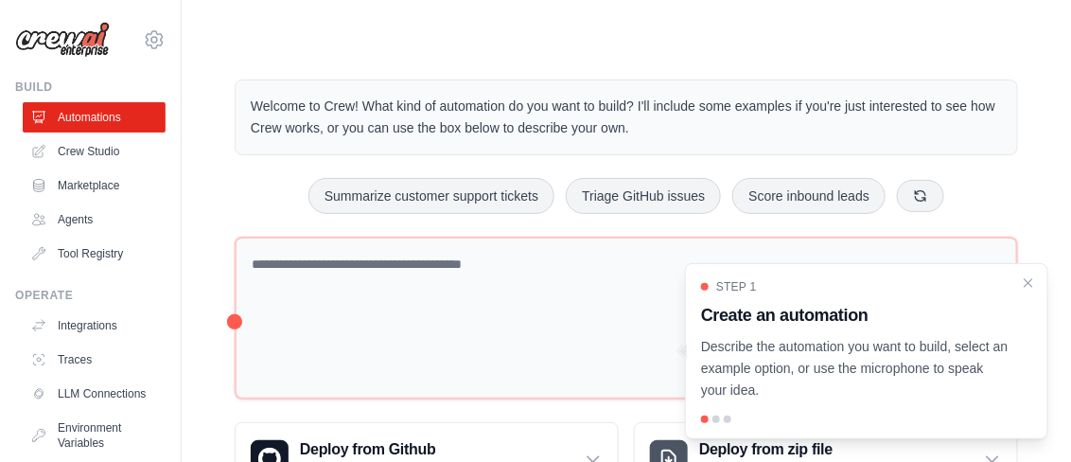
scroll to position [79, 0]
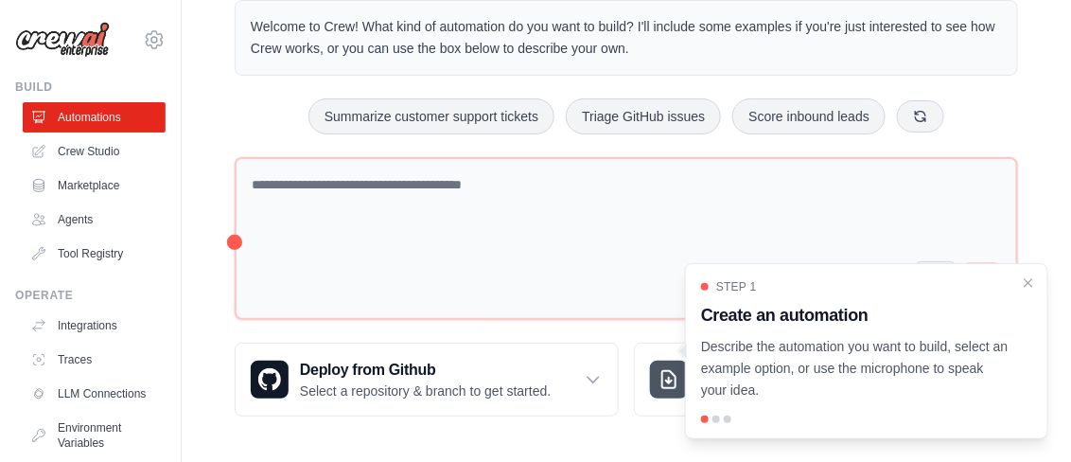
click at [1015, 291] on div "Step 1 Create an automation Describe the automation you want to build, select a…" at bounding box center [866, 339] width 331 height 121
click at [1022, 283] on icon "Close walkthrough" at bounding box center [1028, 281] width 17 height 17
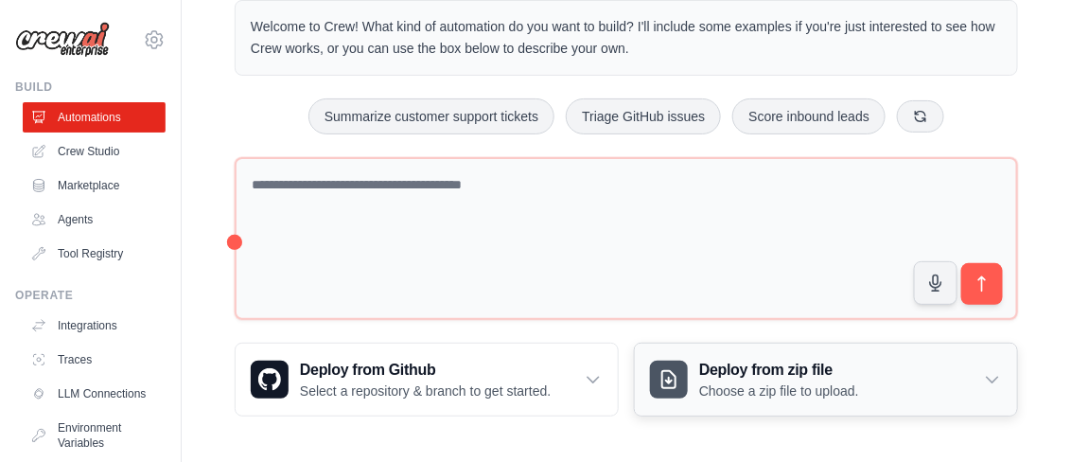
click at [954, 379] on div "Deploy from zip file Choose a zip file to upload." at bounding box center [826, 380] width 382 height 72
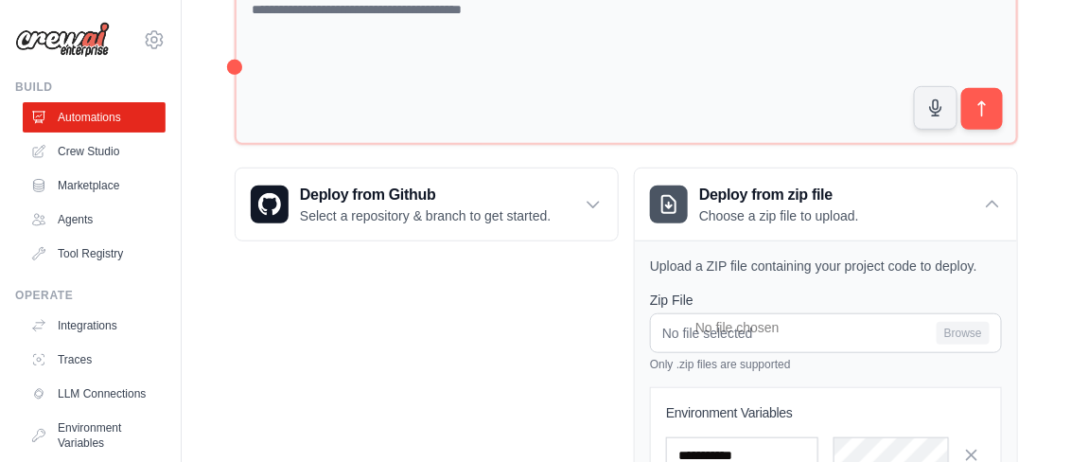
scroll to position [447, 0]
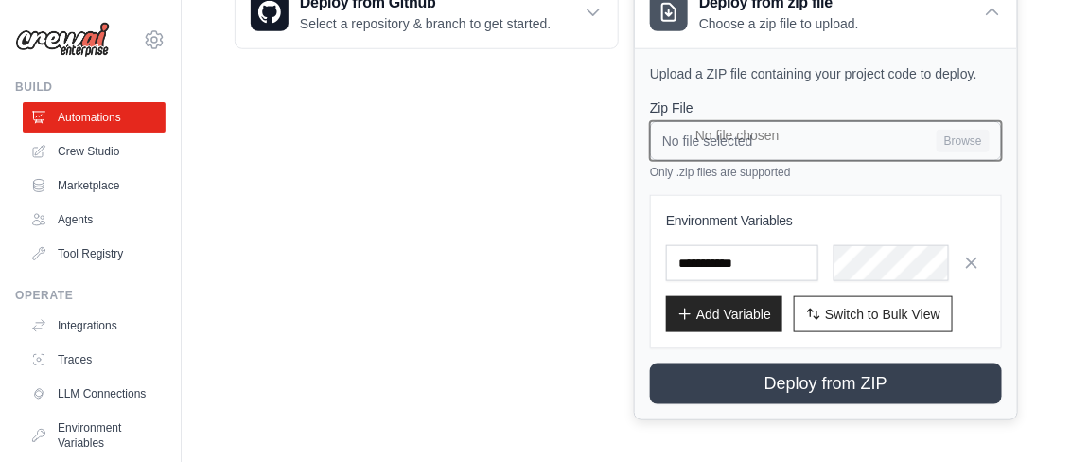
click at [757, 134] on input "No file selected Browse" at bounding box center [826, 141] width 352 height 40
type input "**********"
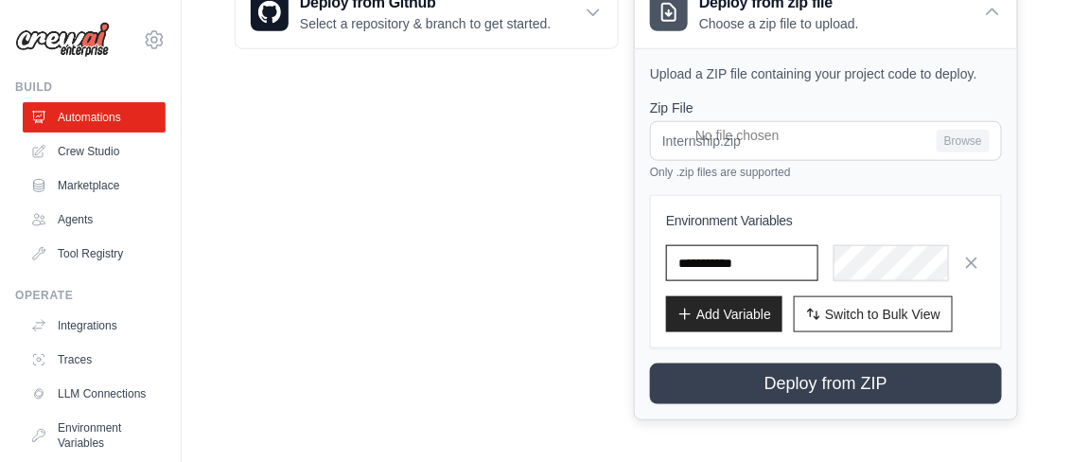
click at [0, 0] on input "text" at bounding box center [0, 0] width 0 height 0
type input "*"
type input "********"
click at [838, 245] on div "********" at bounding box center [826, 263] width 320 height 36
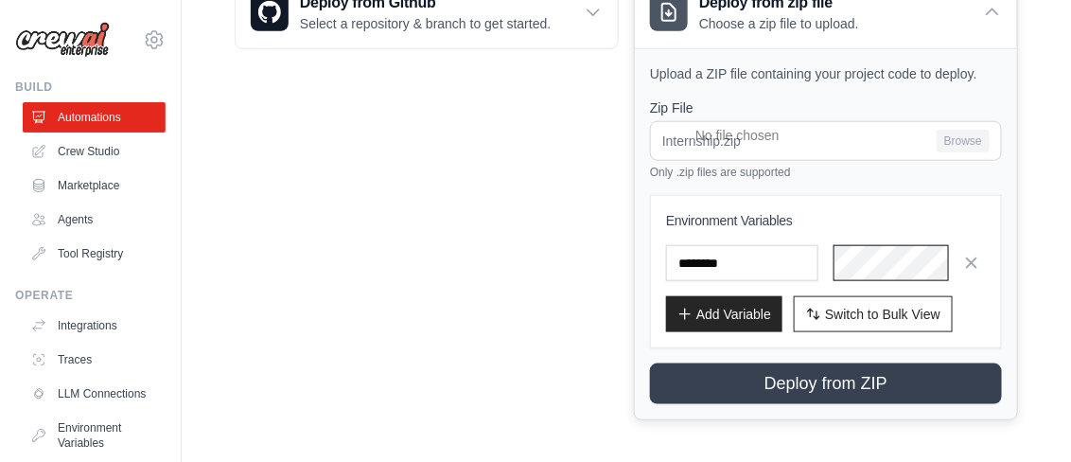
scroll to position [0, 0]
click at [894, 310] on span "Switch to Bulk View" at bounding box center [882, 313] width 115 height 19
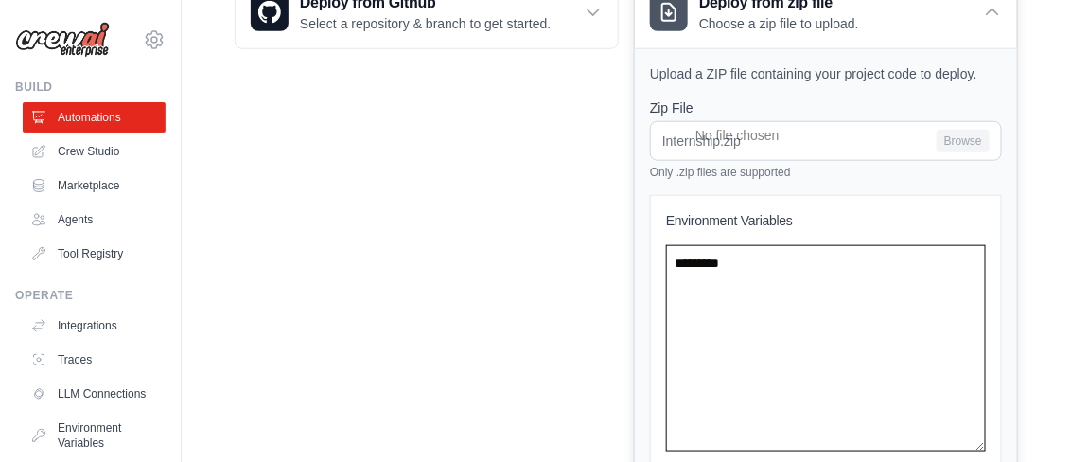
click at [847, 270] on textarea "*********" at bounding box center [826, 348] width 320 height 206
paste textarea "**********"
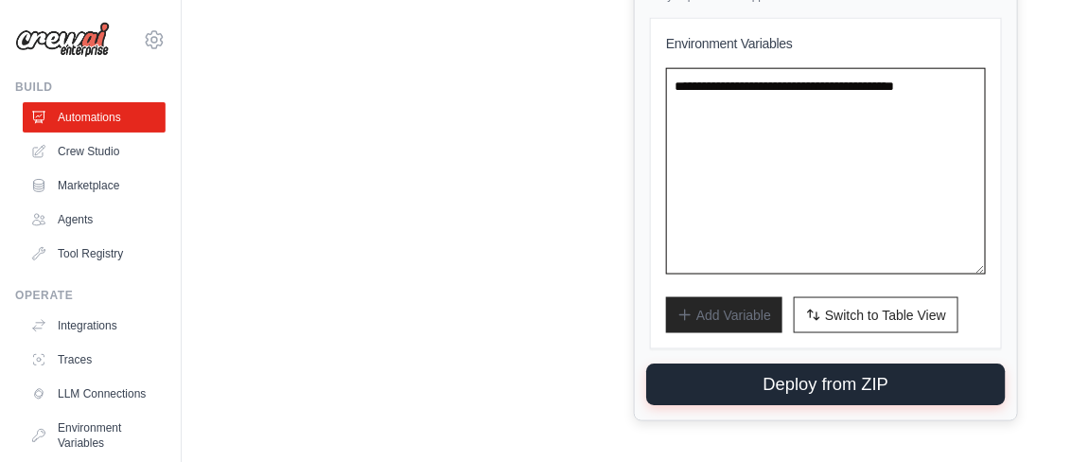
type textarea "**********"
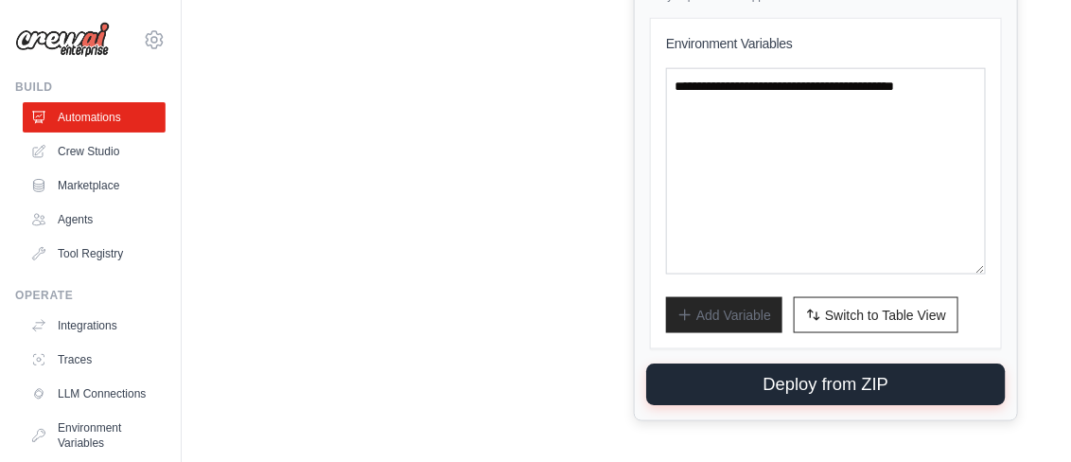
click at [799, 384] on button "Deploy from ZIP" at bounding box center [825, 385] width 359 height 42
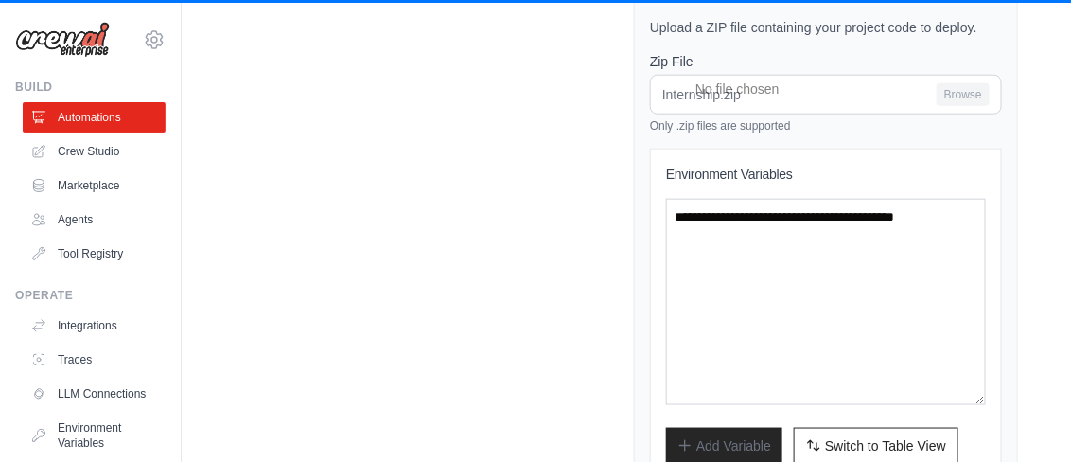
scroll to position [0, 0]
